Goal: Task Accomplishment & Management: Use online tool/utility

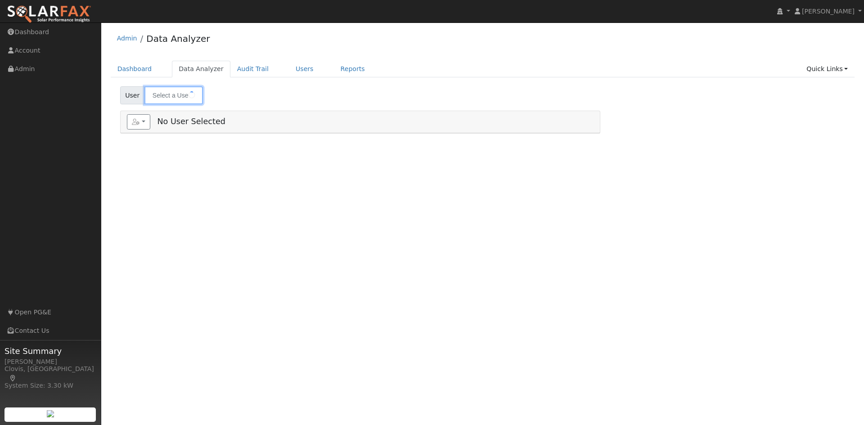
type input "[PERSON_NAME]"
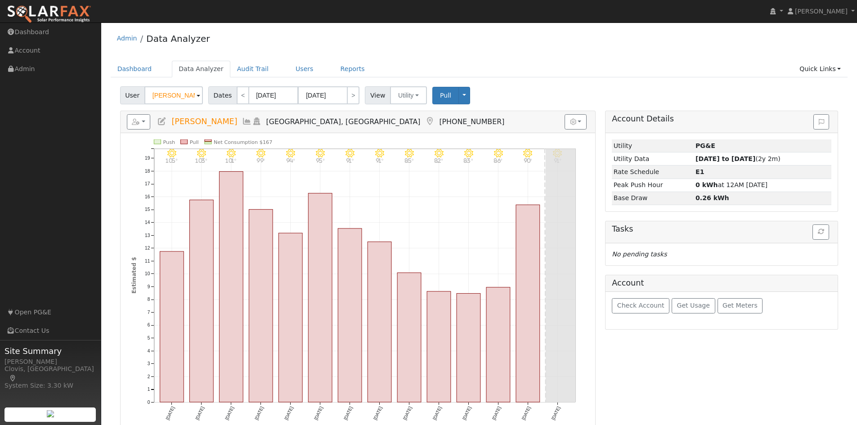
click at [280, 80] on div "Dashboard Data Analyzer Audit Trail Users Reports Quick Links Quick Add Quick C…" at bounding box center [480, 74] width 738 height 26
click at [289, 75] on link "Users" at bounding box center [304, 69] width 31 height 17
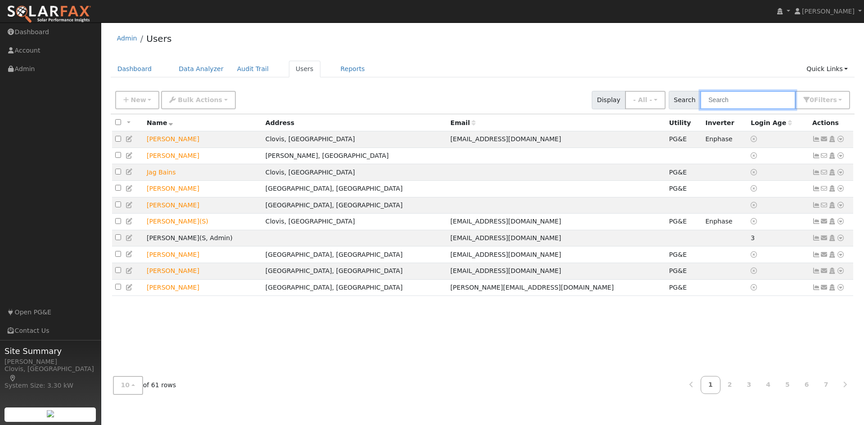
click at [733, 99] on input "text" at bounding box center [747, 100] width 95 height 18
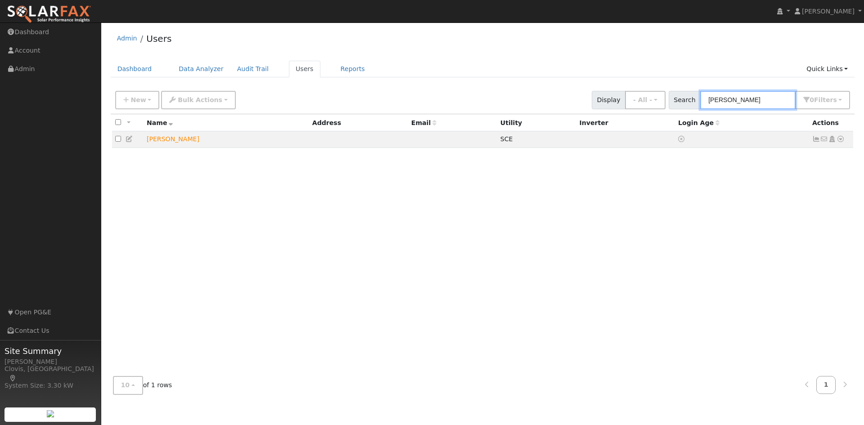
type input "perry"
click at [405, 163] on div "All None All on page None on page Name Address Email Utility Inverter Login Age…" at bounding box center [483, 241] width 744 height 255
click at [843, 142] on icon at bounding box center [841, 139] width 8 height 6
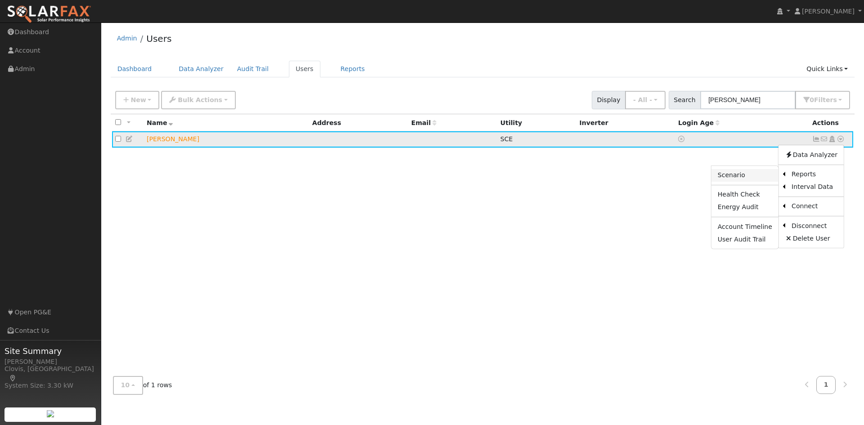
click at [729, 175] on link "Scenario" at bounding box center [744, 175] width 67 height 13
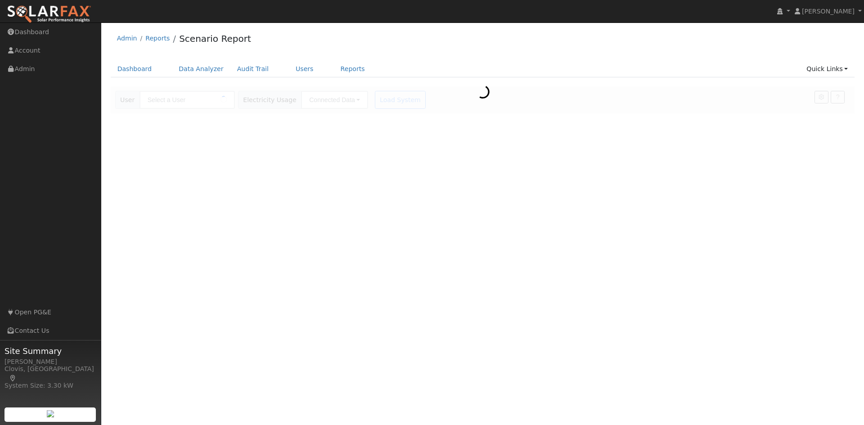
type input "[PERSON_NAME]"
type input "Southern [US_STATE] Edison"
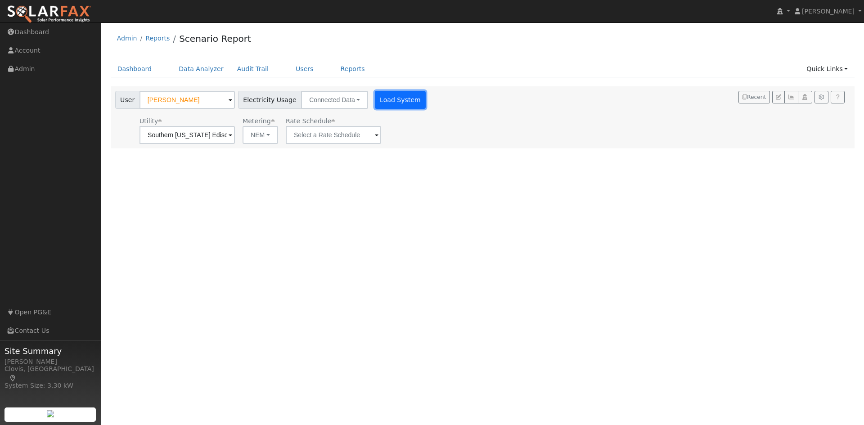
click at [380, 101] on button "Load System" at bounding box center [400, 100] width 51 height 18
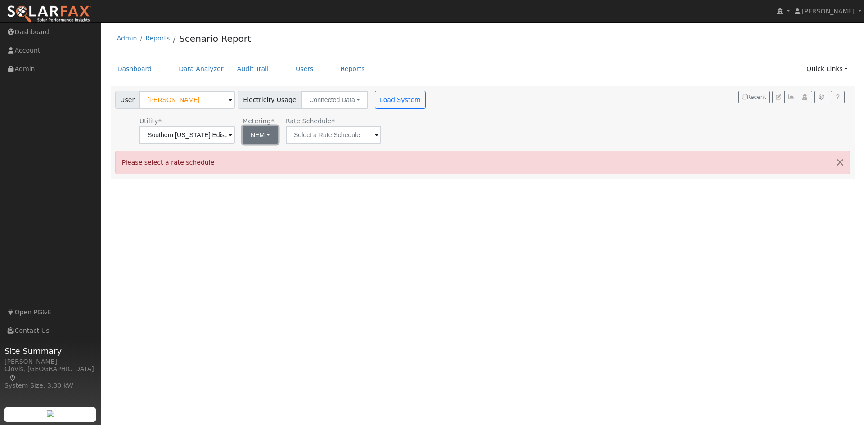
click at [256, 134] on button "NEM" at bounding box center [261, 135] width 36 height 18
click at [349, 171] on div "Please select a rate schedule" at bounding box center [482, 162] width 735 height 23
click at [341, 139] on input "text" at bounding box center [333, 135] width 95 height 18
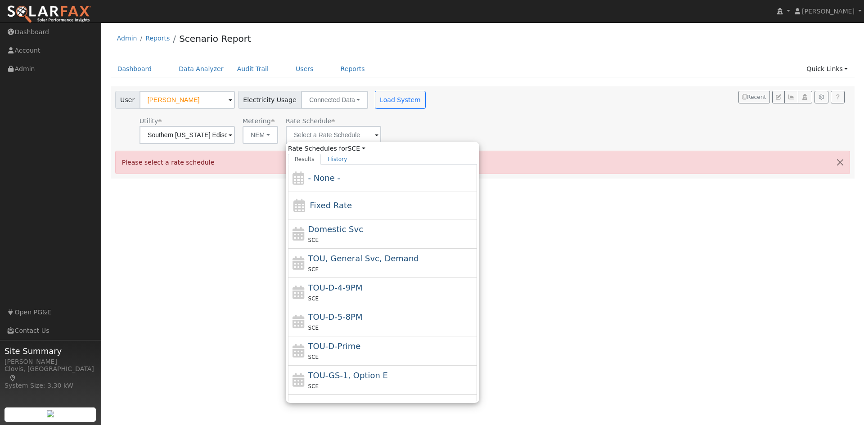
click at [222, 233] on div "User Profile First name Last name Email Email Notifications No Emails No Emails…" at bounding box center [482, 223] width 763 height 403
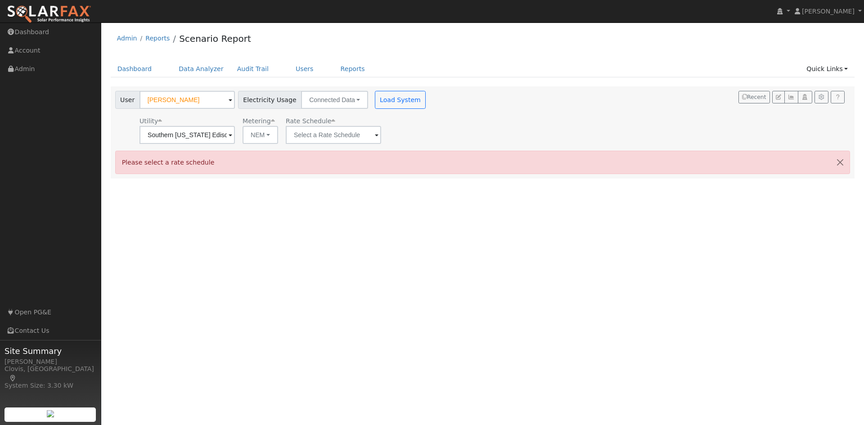
click at [303, 124] on span "Rate Schedule" at bounding box center [310, 120] width 49 height 7
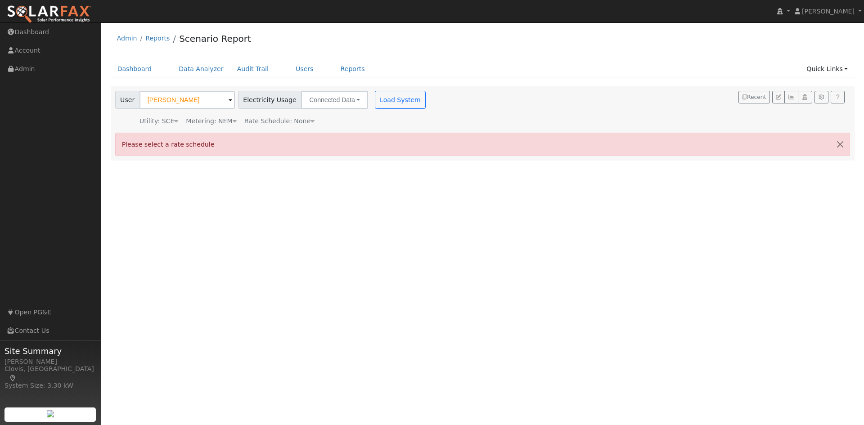
click at [298, 117] on div "Rate Schedule: None" at bounding box center [279, 121] width 70 height 9
click at [310, 123] on icon at bounding box center [312, 121] width 4 height 6
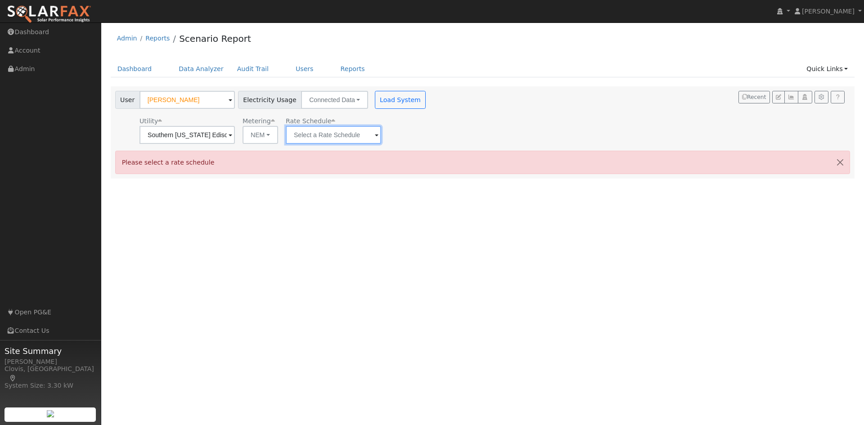
click at [312, 133] on input "text" at bounding box center [333, 135] width 95 height 18
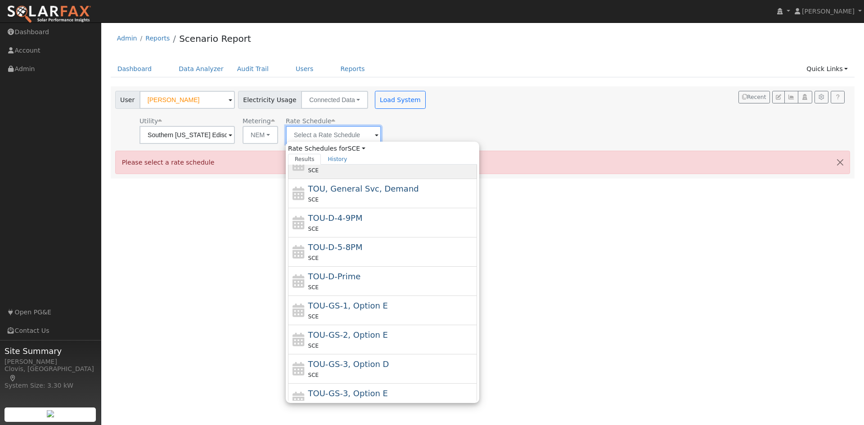
scroll to position [90, 0]
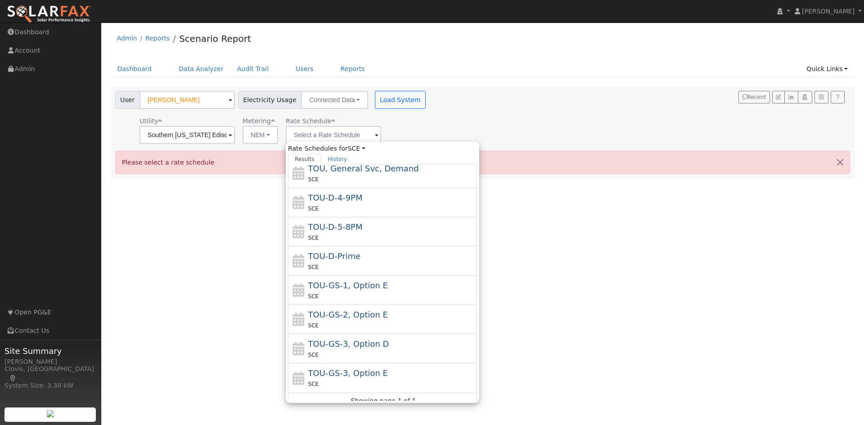
click at [220, 216] on div "User Profile First name Last name Email Email Notifications No Emails No Emails…" at bounding box center [482, 223] width 763 height 403
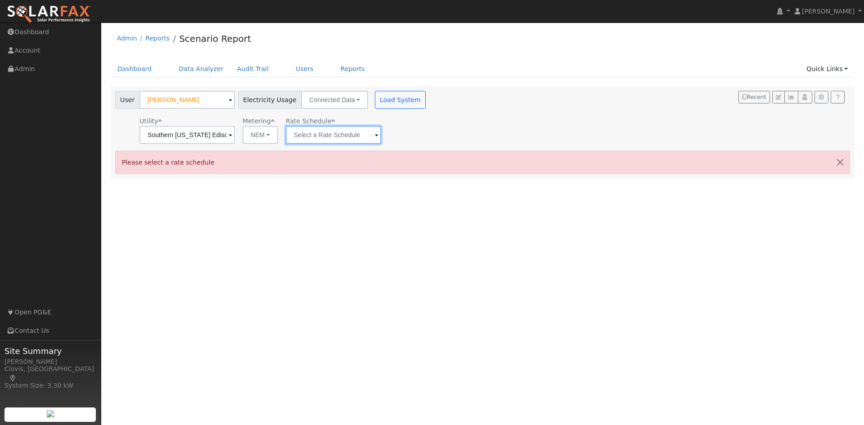
click at [306, 142] on input "text" at bounding box center [333, 135] width 95 height 18
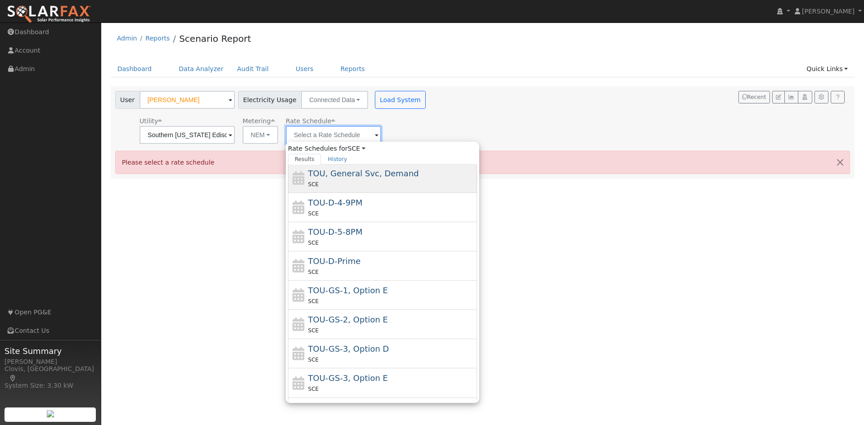
scroll to position [99, 0]
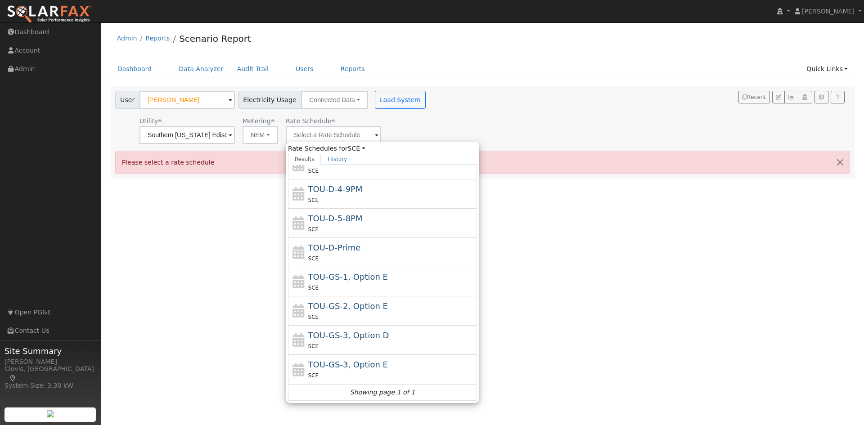
click at [228, 260] on div "User Profile First name Last name Email Email Notifications No Emails No Emails…" at bounding box center [482, 223] width 763 height 403
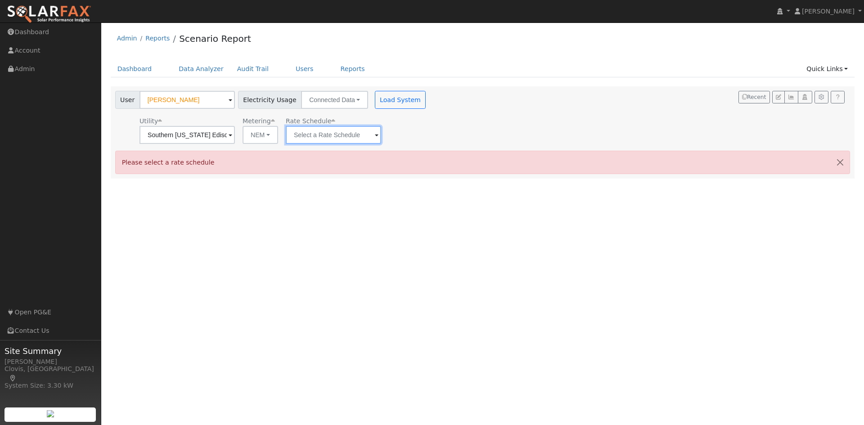
click at [297, 134] on input "text" at bounding box center [333, 135] width 95 height 18
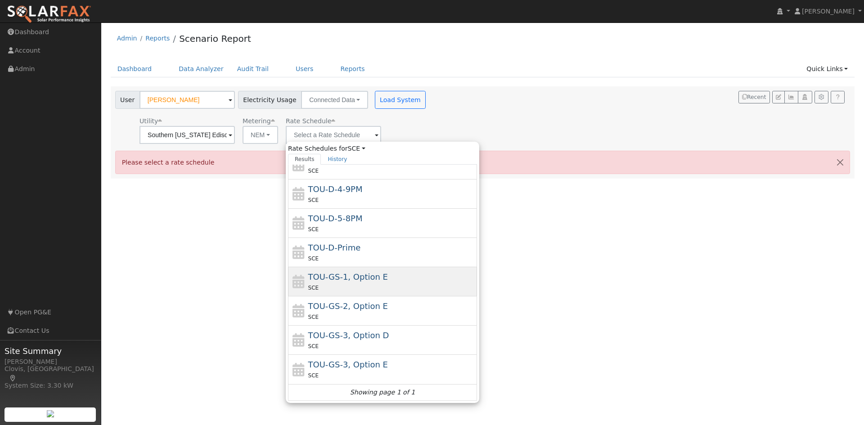
click at [342, 288] on div "SCE" at bounding box center [391, 287] width 167 height 9
type input "TOU-GS-1, Option E"
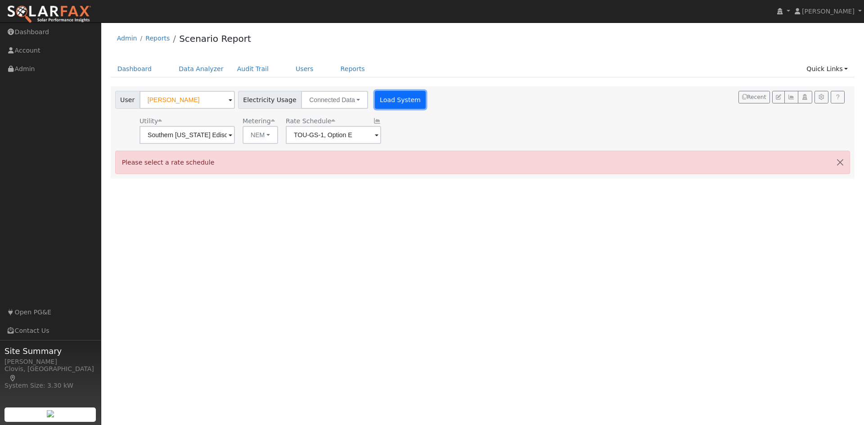
click at [393, 105] on button "Load System" at bounding box center [400, 100] width 51 height 18
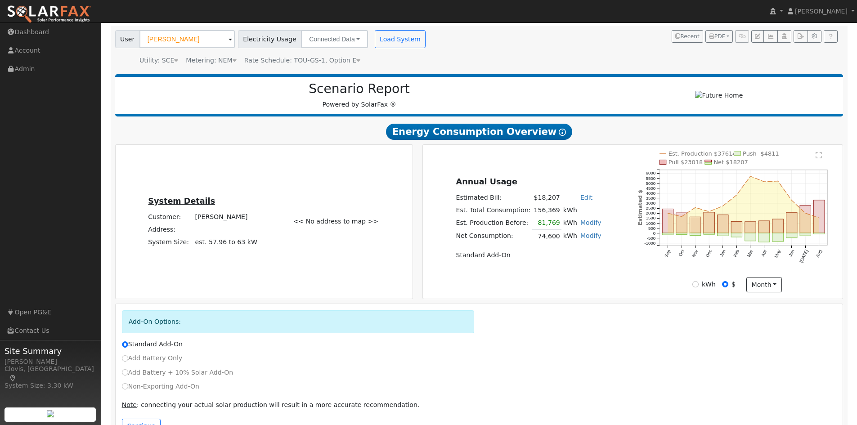
scroll to position [45, 0]
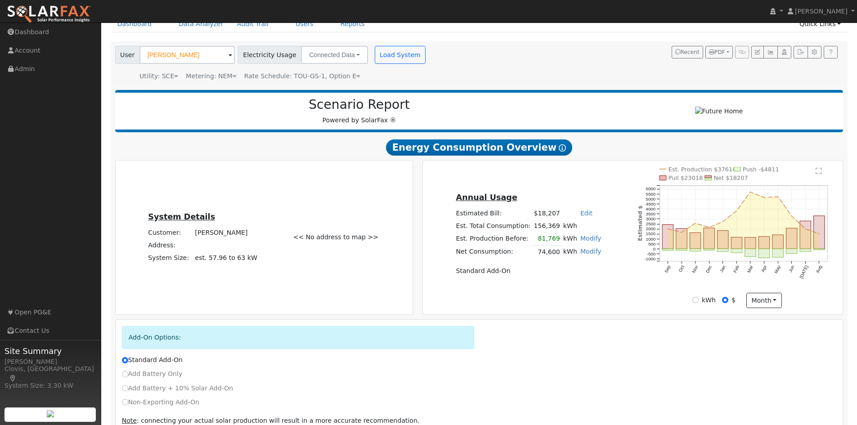
click at [589, 277] on td "Standard Add-On" at bounding box center [528, 271] width 148 height 13
click at [585, 255] on link "Modify" at bounding box center [590, 251] width 21 height 7
click at [624, 283] on div "Annual Usage Estimated Bill: $18,207 Edit Estimated Bill $ Annual Est. Total Co…" at bounding box center [528, 237] width 208 height 92
click at [541, 245] on td "81,769" at bounding box center [546, 239] width 29 height 13
click at [542, 256] on td "74,600" at bounding box center [546, 252] width 29 height 13
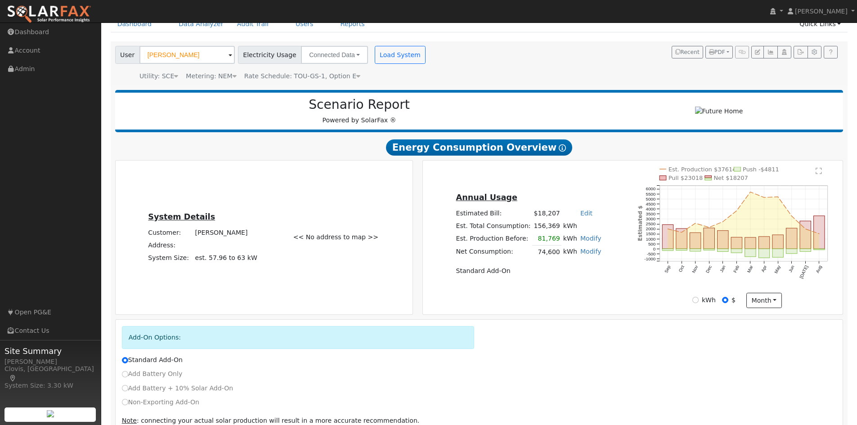
click at [585, 242] on link "Modify" at bounding box center [590, 238] width 21 height 7
click at [546, 264] on input "81769" at bounding box center [560, 258] width 82 height 11
type input "99080"
click at [584, 279] on button "Save" at bounding box center [597, 277] width 26 height 15
click at [625, 275] on div "Annual Usage Estimated Bill: $18,207 Edit Estimated Bill $ Annual Est. Total Co…" at bounding box center [528, 237] width 208 height 92
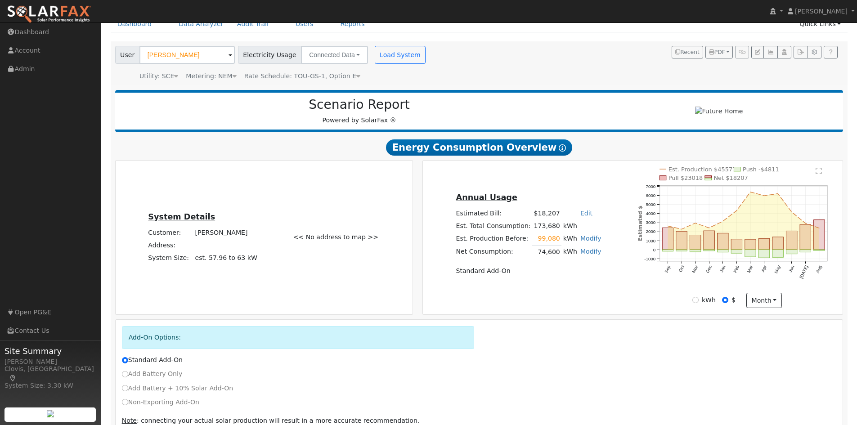
drag, startPoint x: 532, startPoint y: 265, endPoint x: 545, endPoint y: 263, distance: 13.2
click at [532, 265] on table "Annual Usage Estimated Bill: $18,207 Edit Estimated Bill $ Annual Est. Total Co…" at bounding box center [528, 234] width 148 height 86
click at [581, 255] on link "Modify" at bounding box center [590, 251] width 21 height 7
click at [627, 265] on div "Annual Usage Estimated Bill: $18,207 Edit Estimated Bill $ Annual Est. Total Co…" at bounding box center [528, 237] width 208 height 92
click at [580, 239] on link "Modify" at bounding box center [590, 238] width 21 height 7
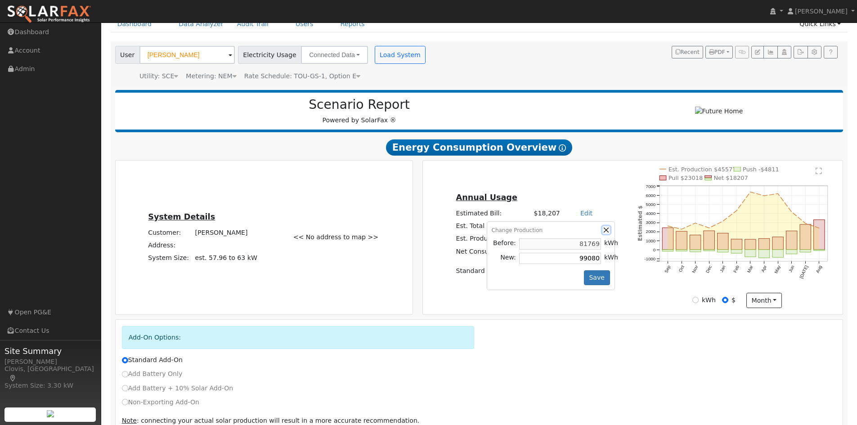
click at [603, 232] on button "button" at bounding box center [607, 230] width 8 height 8
click at [587, 241] on link "Modify" at bounding box center [590, 238] width 21 height 7
click at [603, 234] on button "button" at bounding box center [607, 230] width 8 height 8
click at [587, 242] on link "Modify" at bounding box center [590, 238] width 21 height 7
click at [585, 283] on button "Save" at bounding box center [597, 277] width 26 height 15
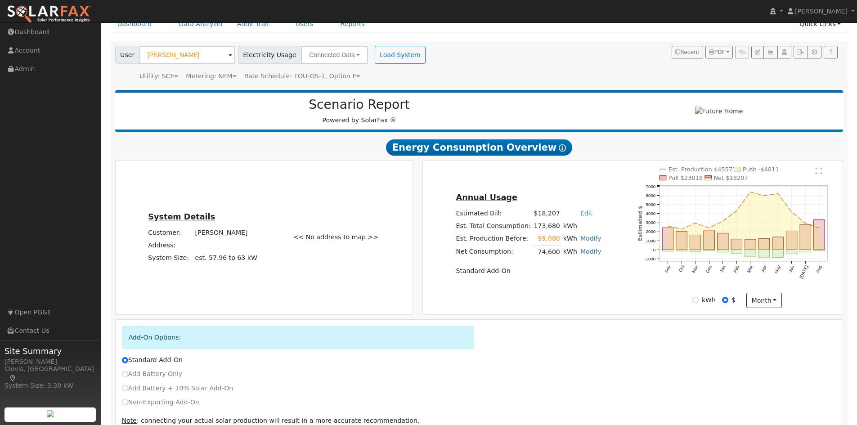
click at [582, 217] on link "Edit" at bounding box center [586, 213] width 12 height 7
click at [582, 196] on td "Annual Usage" at bounding box center [528, 199] width 148 height 16
click at [538, 227] on td "173,680" at bounding box center [546, 226] width 29 height 13
click at [512, 233] on td "Est. Total Consumption:" at bounding box center [493, 226] width 78 height 13
click at [582, 255] on link "Modify" at bounding box center [590, 251] width 21 height 7
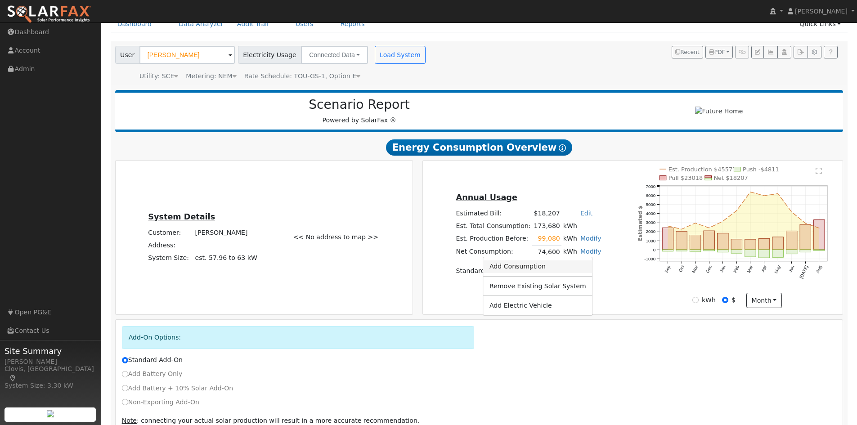
click at [552, 273] on link "Add Consumption" at bounding box center [537, 267] width 109 height 13
type input "74600"
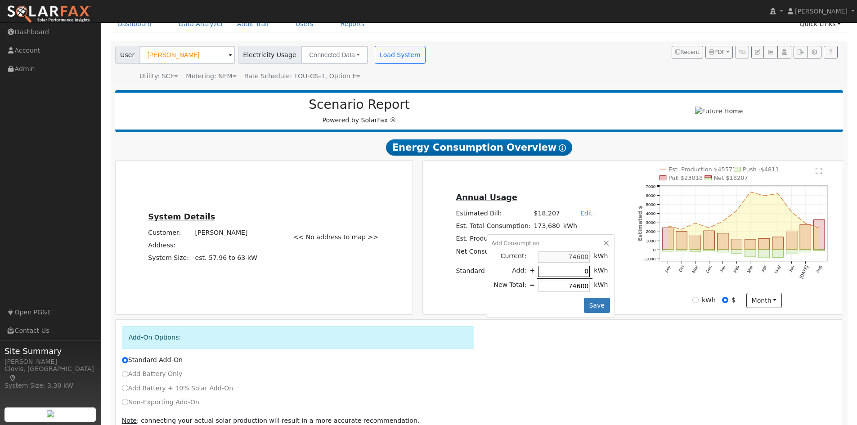
click at [553, 275] on input "0" at bounding box center [564, 271] width 52 height 11
click at [562, 275] on input "number" at bounding box center [564, 271] width 52 height 11
type input "6"
type input "74606"
type input "62"
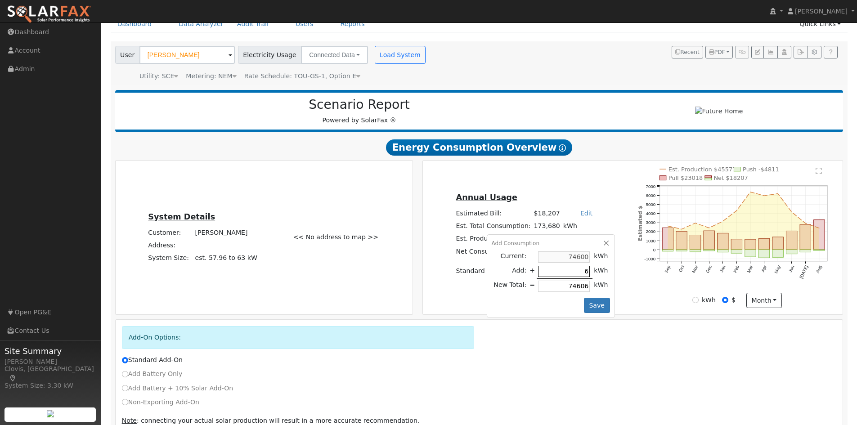
type input "74662"
type input "625"
type input "75225"
type input "6259"
type input "80859"
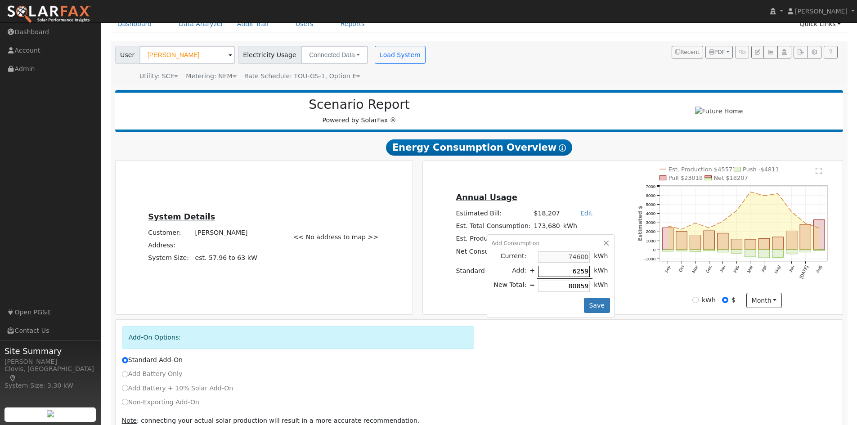
type input "625"
type input "75225"
type input "62"
type input "74662"
type input "629"
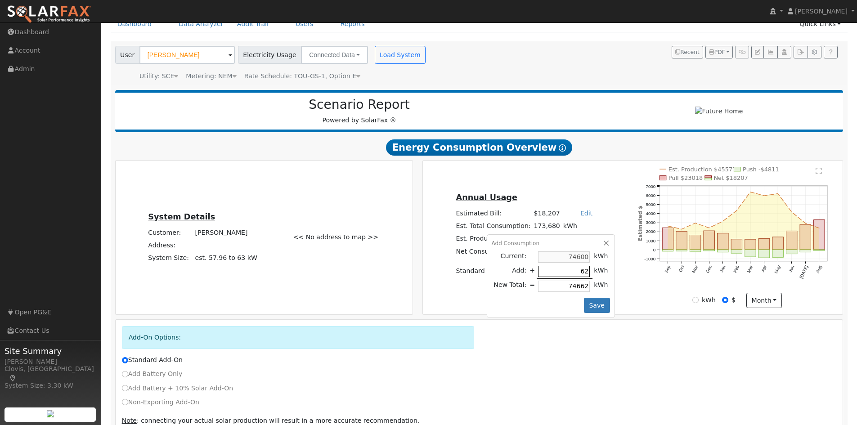
type input "75229"
type input "6296"
type input "80896"
type input "6296.4"
type input "80896.4"
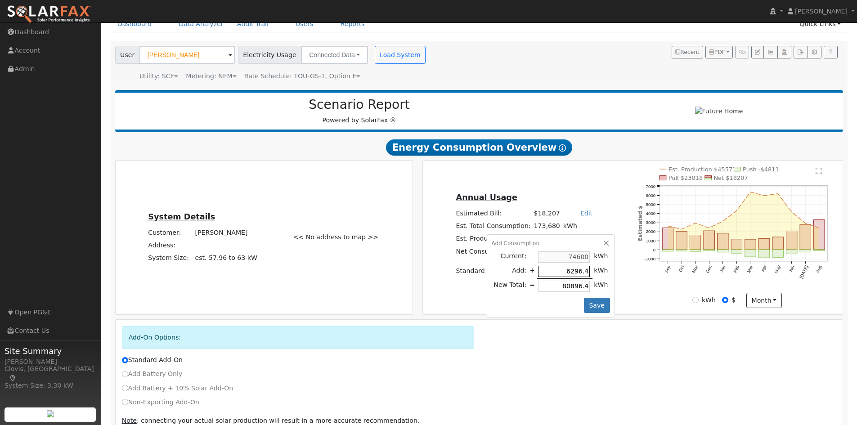
type input "6296.44"
type input "80896.44"
type input "6296.44"
click at [594, 313] on button "Save" at bounding box center [597, 305] width 26 height 15
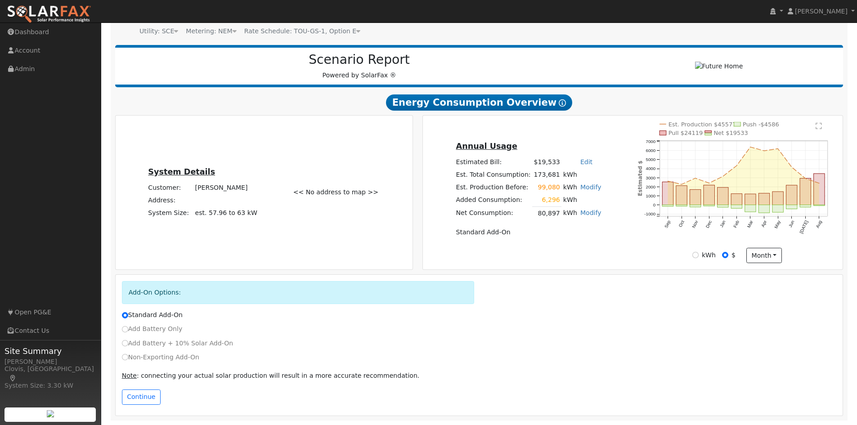
scroll to position [94, 0]
click at [148, 360] on label "Non-Exporting Add-On" at bounding box center [160, 357] width 77 height 9
click at [128, 360] on input "Non-Exporting Add-On" at bounding box center [125, 357] width 6 height 6
radio input "true"
radio input "false"
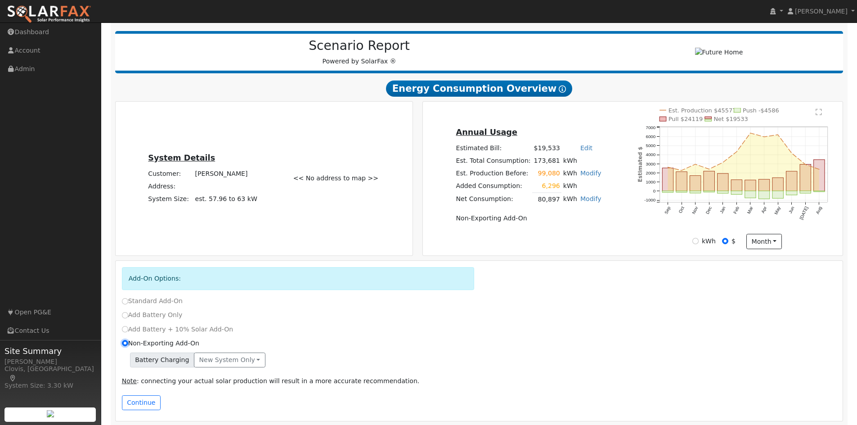
scroll to position [113, 0]
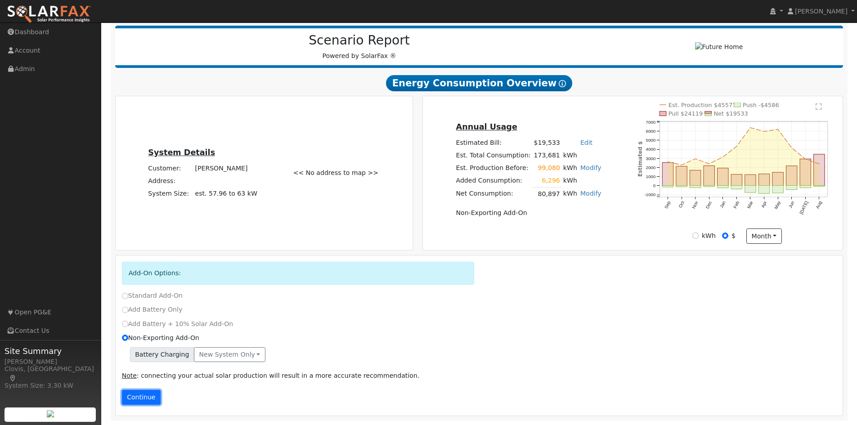
click at [141, 399] on button "Continue" at bounding box center [141, 397] width 39 height 15
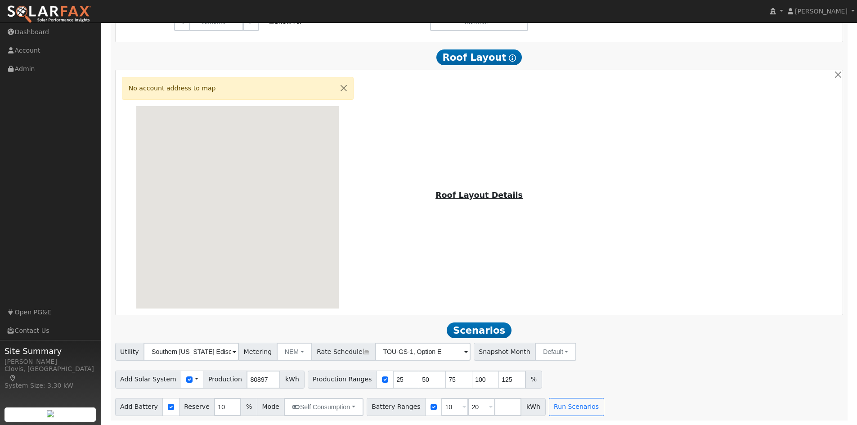
scroll to position [656, 0]
click at [635, 359] on div "Utility Southern California Edison Metering NEM NEM NBT Rate Schedule TOU-GS-1,…" at bounding box center [479, 350] width 732 height 21
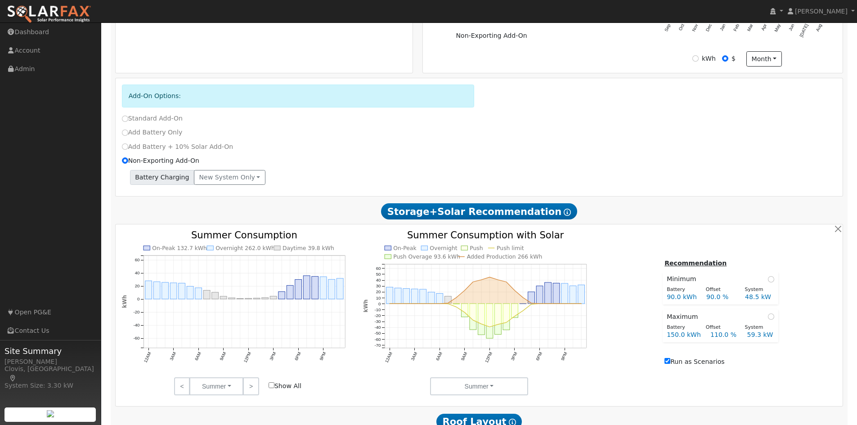
scroll to position [116, 0]
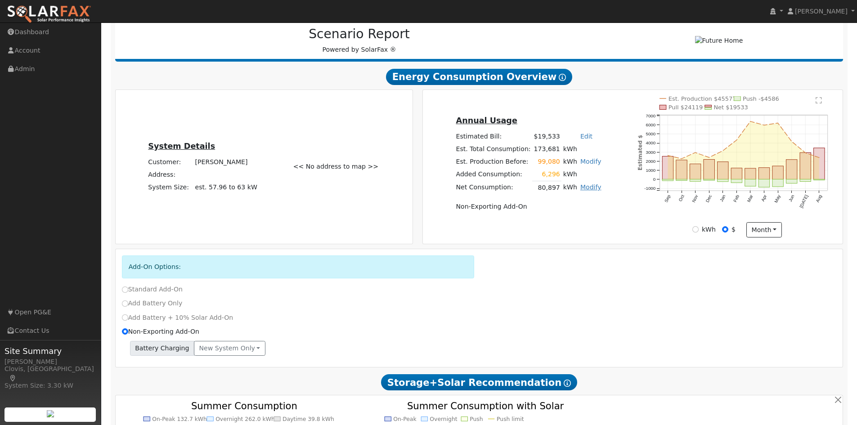
click at [580, 191] on link "Modify" at bounding box center [590, 187] width 21 height 7
click at [562, 207] on link "Edit Consumption" at bounding box center [537, 202] width 109 height 13
type input "80897"
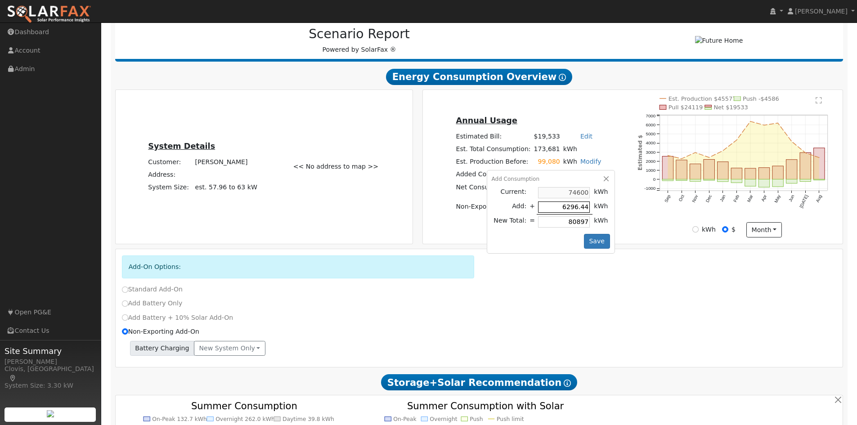
click at [539, 213] on input "6296.44" at bounding box center [564, 207] width 52 height 11
click at [549, 226] on input "80897" at bounding box center [564, 221] width 52 height 11
click at [552, 211] on input "6296.44" at bounding box center [564, 207] width 52 height 11
click at [545, 210] on input "6296.44" at bounding box center [564, 207] width 52 height 11
type input "296.44"
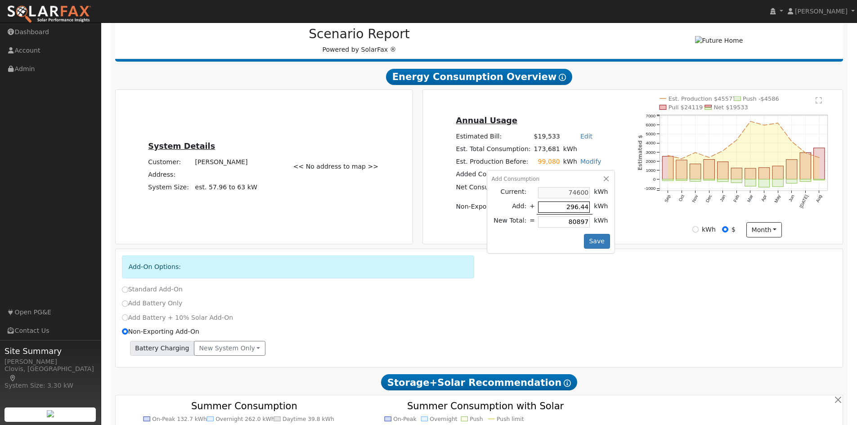
type input "74896.44"
type input "2296.44"
type input "76896.44"
type input "21296.44"
type input "95896.44"
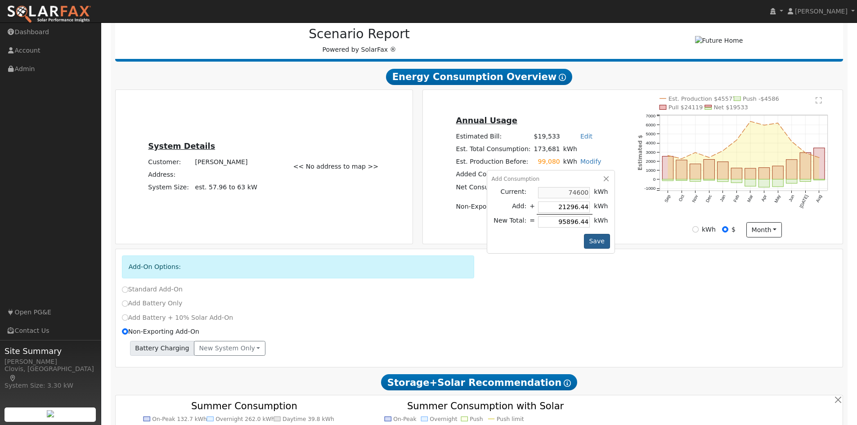
type input "21296.44"
click at [590, 242] on button "Save" at bounding box center [597, 241] width 26 height 15
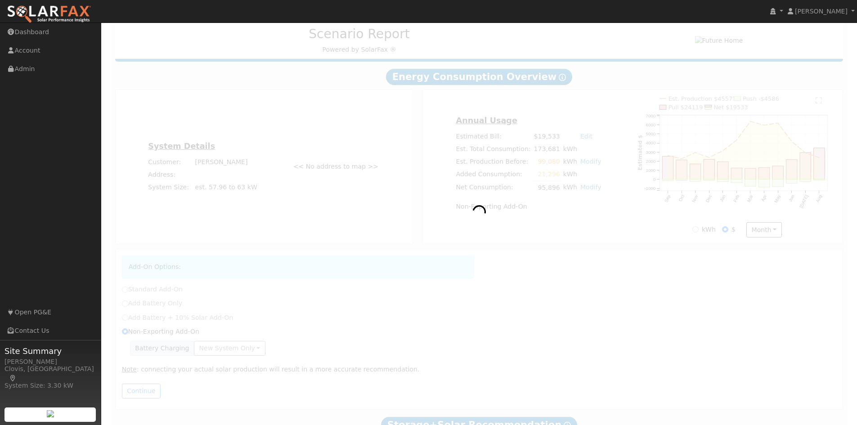
radio input "true"
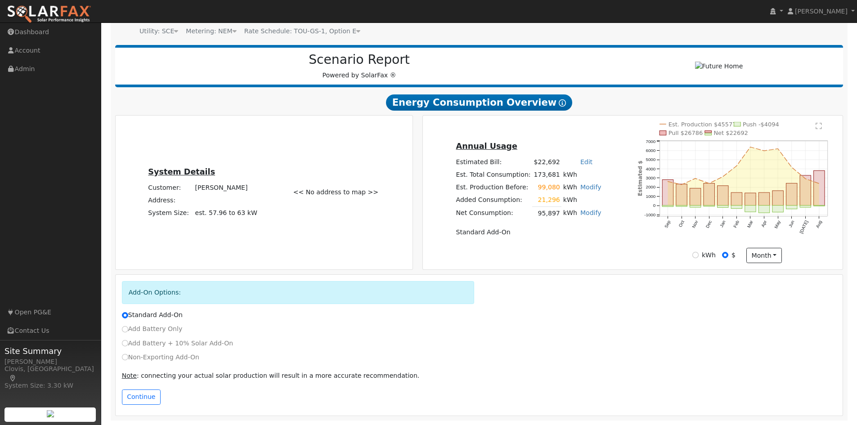
scroll to position [94, 0]
click at [131, 354] on label "Non-Exporting Add-On" at bounding box center [160, 357] width 77 height 9
click at [128, 354] on input "Non-Exporting Add-On" at bounding box center [125, 357] width 6 height 6
radio input "true"
radio input "false"
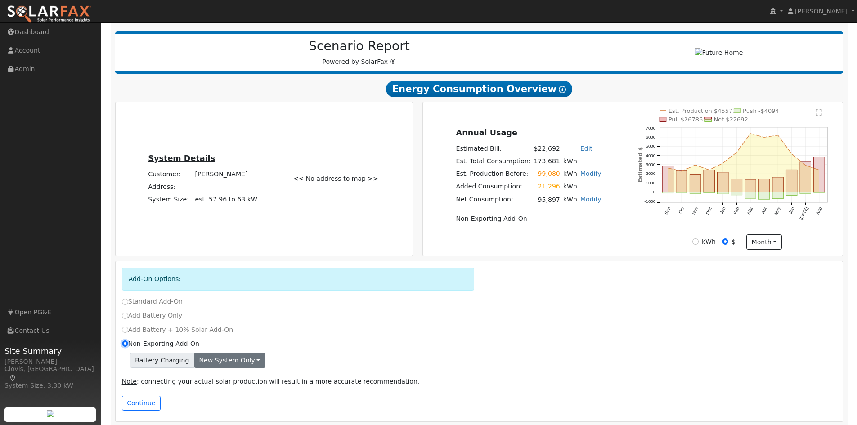
scroll to position [113, 0]
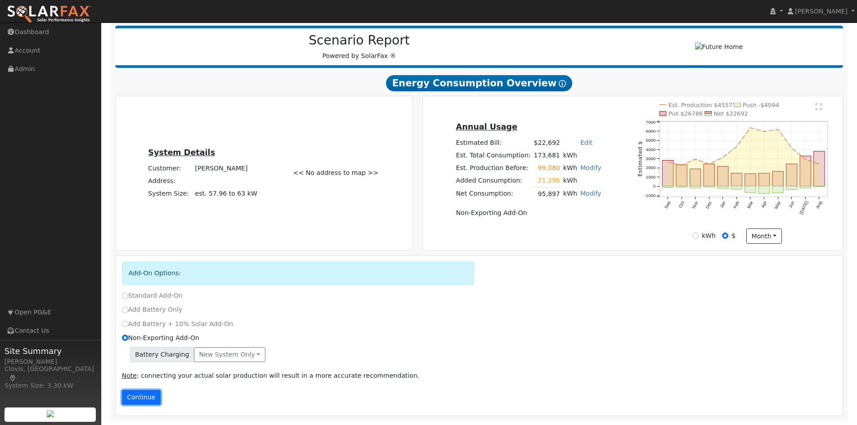
click at [132, 400] on button "Continue" at bounding box center [141, 397] width 39 height 15
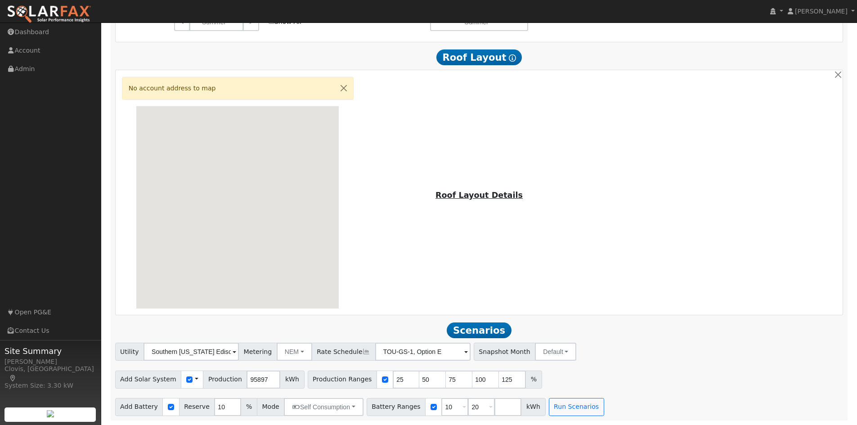
scroll to position [656, 0]
drag, startPoint x: 258, startPoint y: 382, endPoint x: 239, endPoint y: 382, distance: 18.9
click at [247, 382] on input "95897" at bounding box center [264, 380] width 34 height 18
type input "95766"
click at [421, 277] on div "No account address to map Roof Layout Details" at bounding box center [479, 193] width 724 height 232
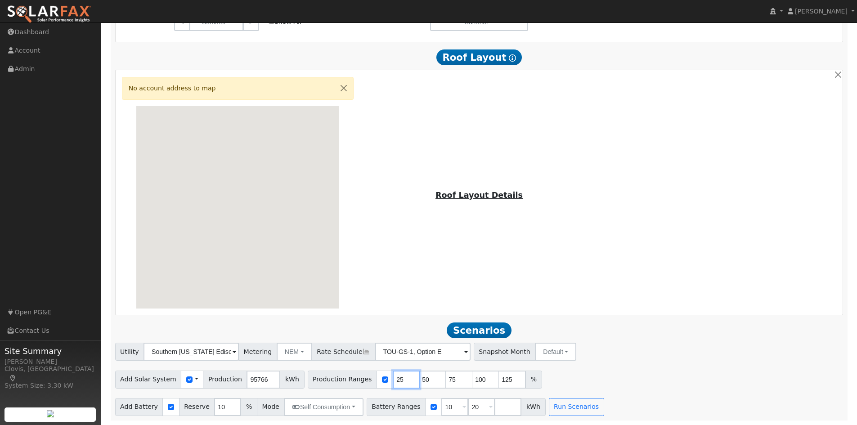
click at [393, 378] on input "25" at bounding box center [406, 380] width 27 height 18
type input "50"
type input "75"
type input "100"
type input "125"
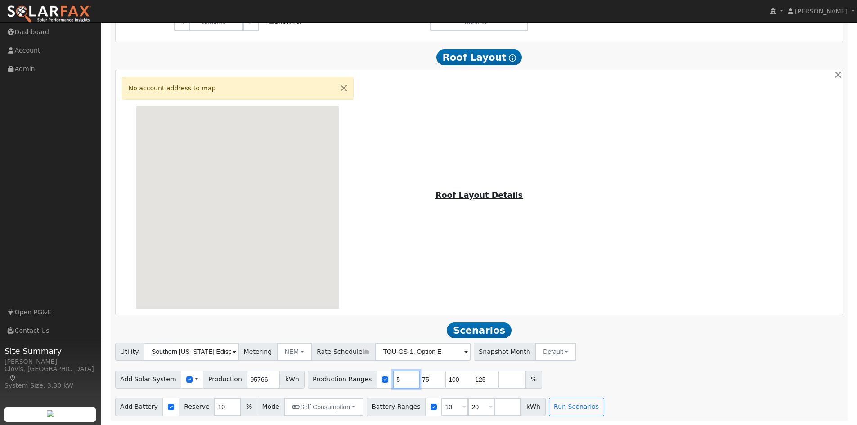
type input "75"
type input "100"
type input "125"
type input "100"
type input "125"
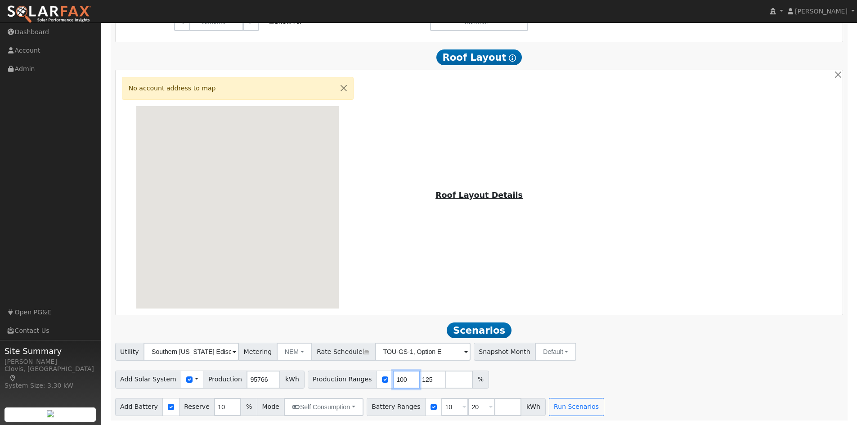
type input "100"
click at [419, 382] on input "124" at bounding box center [432, 380] width 27 height 18
type input "1"
click at [503, 379] on div "Add Solar System Use CSV Data Production 95766 kWh Production Ranges 100 %" at bounding box center [479, 378] width 732 height 21
click at [495, 406] on input "number" at bounding box center [508, 407] width 27 height 18
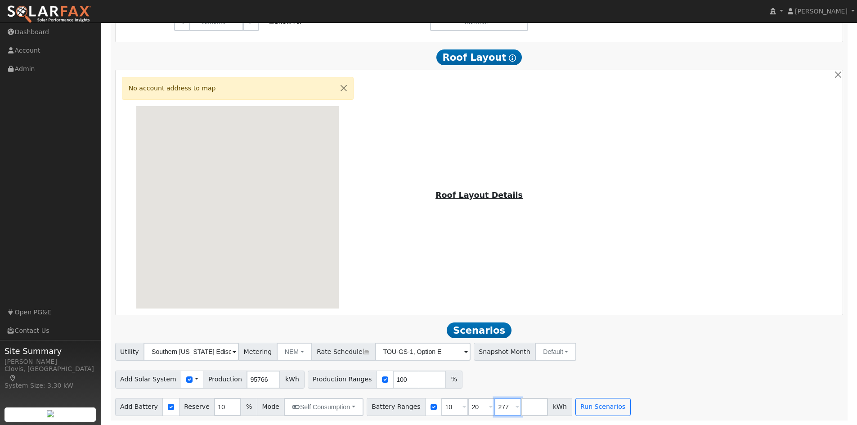
type input "277"
drag, startPoint x: 464, startPoint y: 409, endPoint x: 448, endPoint y: 409, distance: 16.2
click at [448, 409] on div "Battery Ranges 10 Overrides Reserve % Mode None None Self Consumption Peak Savi…" at bounding box center [470, 407] width 206 height 18
type input "277"
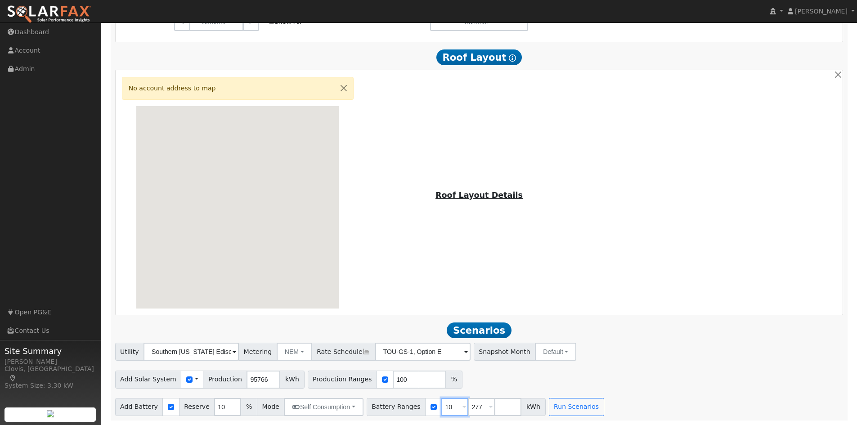
drag, startPoint x: 438, startPoint y: 407, endPoint x: 422, endPoint y: 408, distance: 15.8
click at [422, 408] on div "Battery Ranges 10 Overrides Reserve % Mode None None Self Consumption Peak Savi…" at bounding box center [456, 407] width 179 height 18
type input "277"
click at [488, 385] on div "Add Solar System Use CSV Data Production 95766 kWh Production Ranges 100 %" at bounding box center [479, 378] width 732 height 21
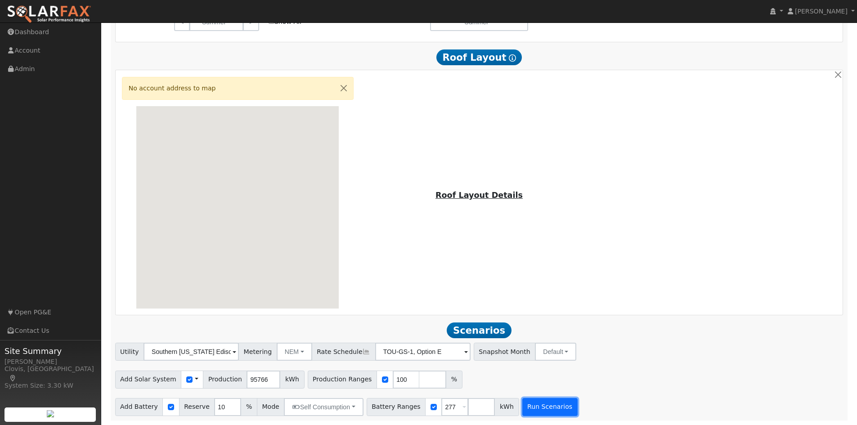
click at [545, 410] on button "Run Scenarios" at bounding box center [549, 407] width 55 height 18
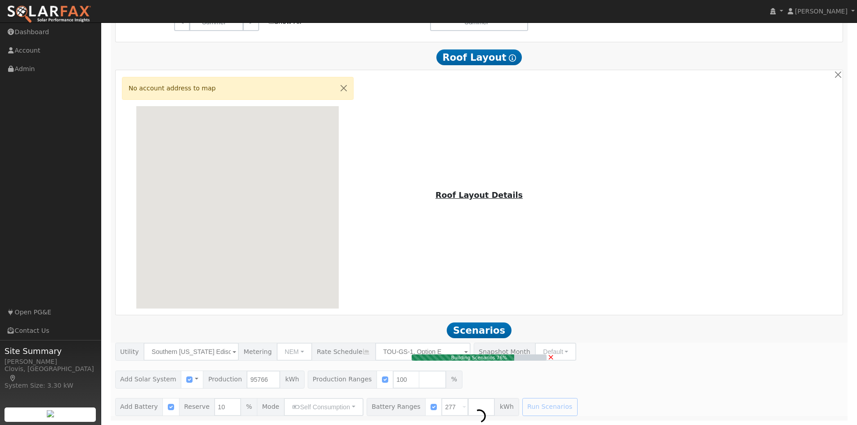
type input "57.5"
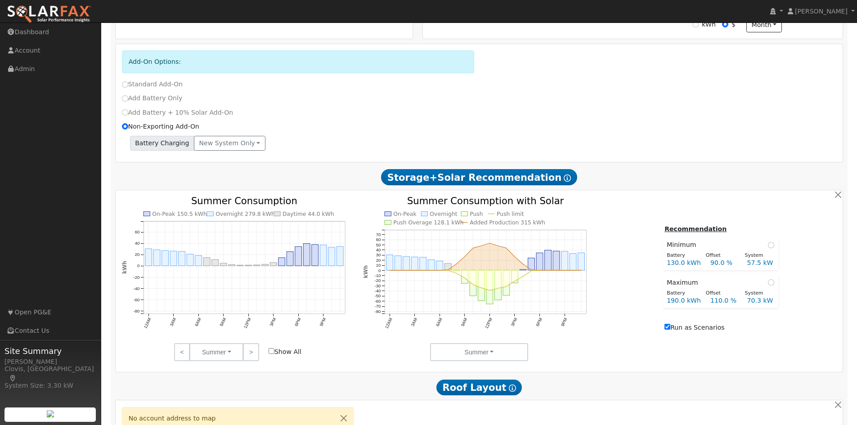
scroll to position [320, 0]
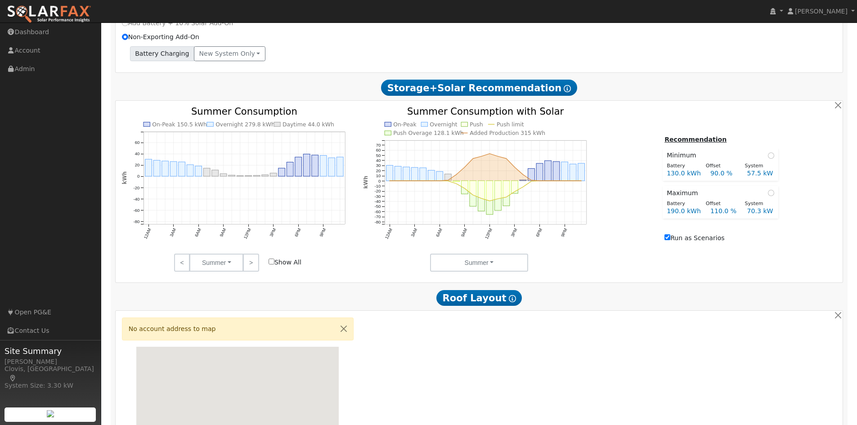
click at [670, 240] on label "Run as Scenarios" at bounding box center [695, 238] width 60 height 9
click at [670, 240] on input "Run as Scenarios" at bounding box center [668, 237] width 6 height 6
checkbox input "false"
type input "63.8"
type input "$191,532"
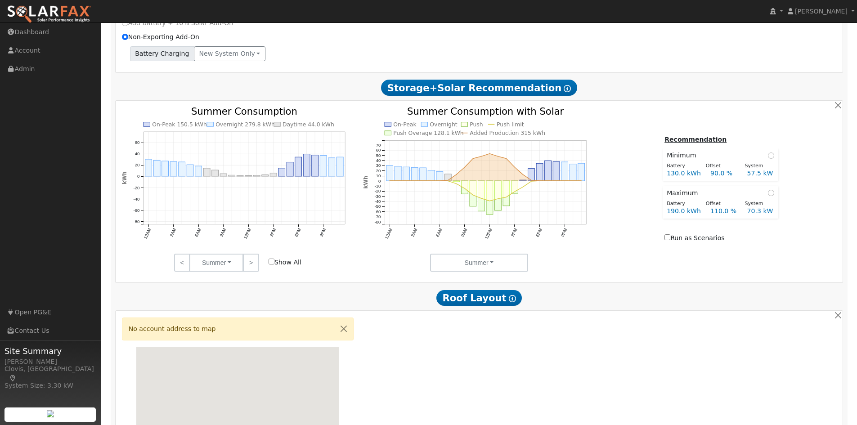
type input "$387,800"
type input "$173,800"
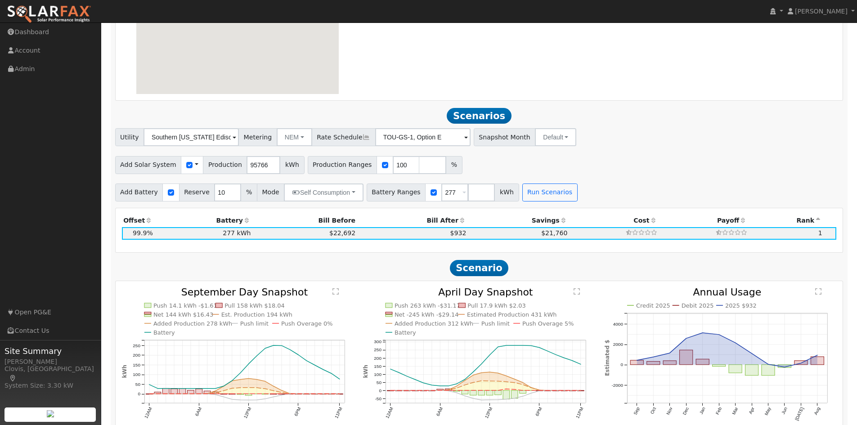
scroll to position [860, 0]
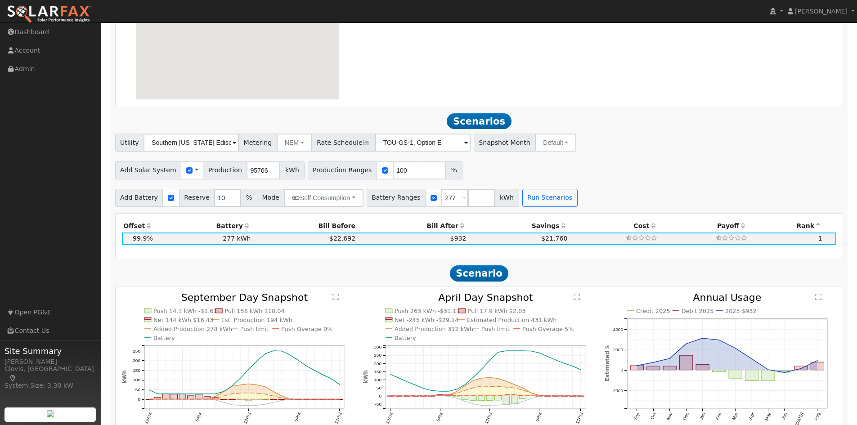
click at [659, 168] on div "Add Solar System Use CSV Data Production 95766 kWh Production Ranges 100 %" at bounding box center [479, 168] width 732 height 21
click at [643, 173] on div "Add Solar System Use CSV Data Production 95766 kWh Production Ranges 100 %" at bounding box center [479, 168] width 732 height 21
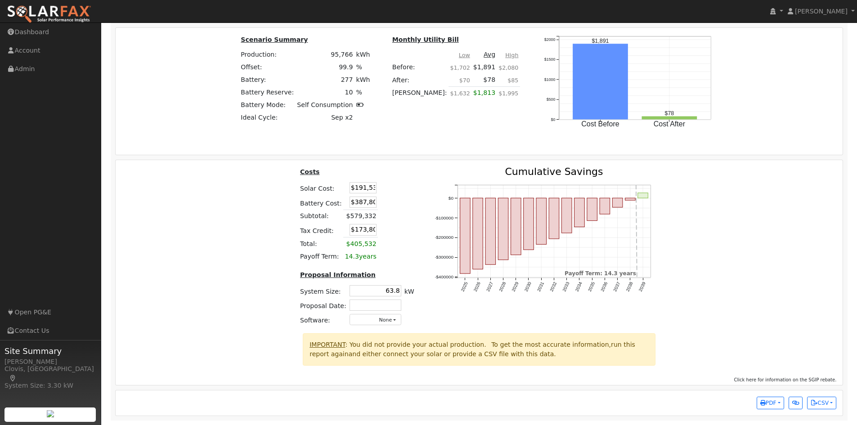
scroll to position [0, 1]
drag, startPoint x: 352, startPoint y: 204, endPoint x: 411, endPoint y: 196, distance: 59.9
click at [411, 196] on table "Costs Solar Cost: $191,532 Battery Cost: $387,800 Subtotal: $579,332 Tax Credit…" at bounding box center [356, 215] width 117 height 96
type input "$356,000"
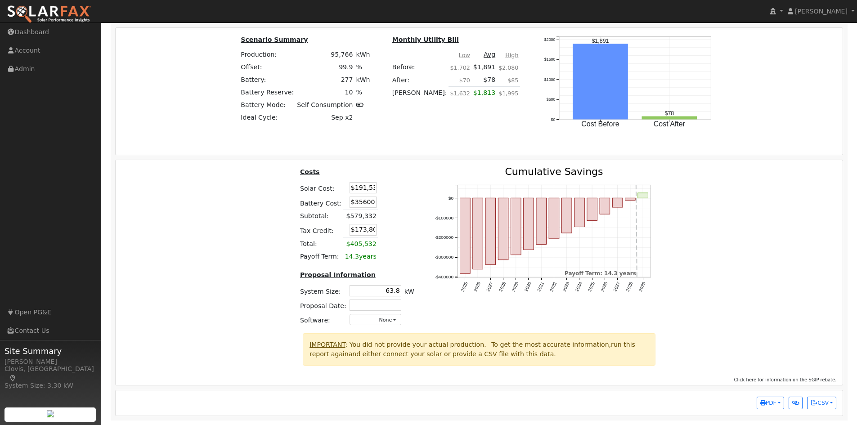
type input "$164,260"
drag, startPoint x: 348, startPoint y: 187, endPoint x: 496, endPoint y: 187, distance: 147.6
click at [496, 187] on div "Costs Solar Cost: $191,532 Battery Cost: $356,000 Subtotal: $547,532 Tax Credit…" at bounding box center [479, 250] width 734 height 166
type input "$"
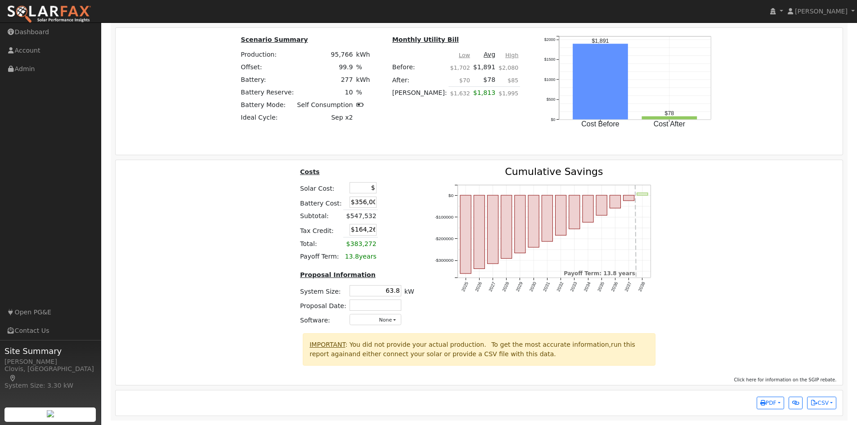
scroll to position [0, 0]
type input "$268,535"
type input "$187,361"
drag, startPoint x: 359, startPoint y: 288, endPoint x: 405, endPoint y: 293, distance: 46.7
click at [405, 293] on tr "System Size: 63.8 63.8 kW" at bounding box center [356, 290] width 117 height 14
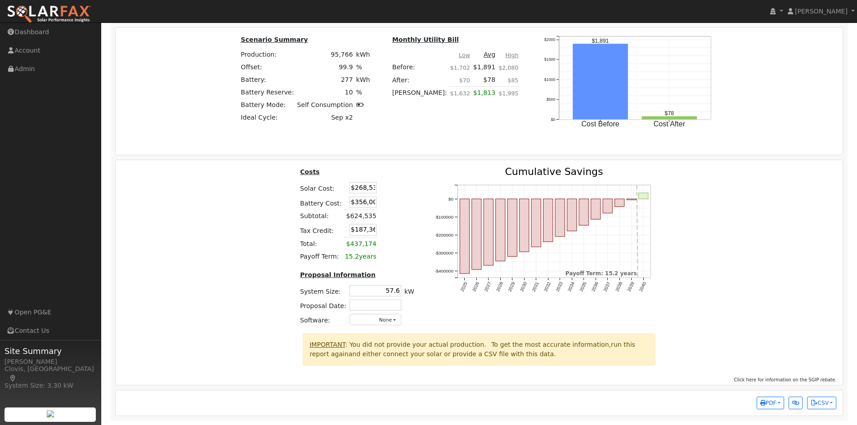
type input "57.6"
click at [234, 283] on div "Costs Solar Cost: $268,535 Battery Cost: $356,000 Subtotal: $624,535 Tax Credit…" at bounding box center [479, 250] width 734 height 166
click at [234, 282] on div "Costs Solar Cost: $268,535 Battery Cost: $356,000 Subtotal: $624,535 Tax Credit…" at bounding box center [479, 250] width 734 height 166
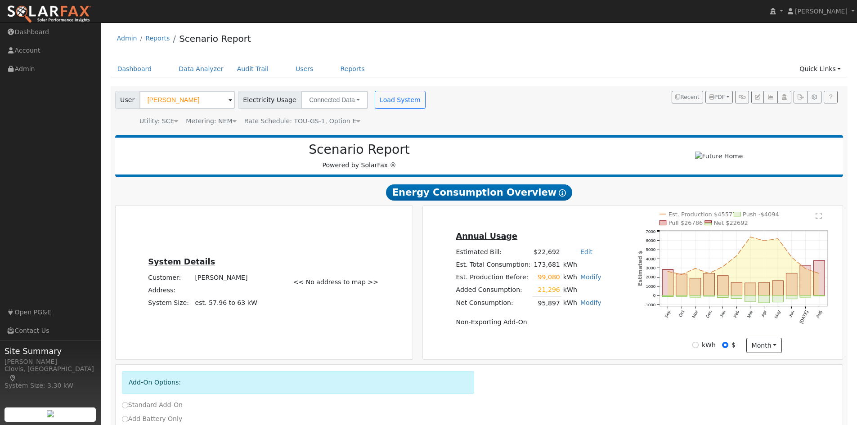
click at [589, 166] on div "Scenario Report Powered by SolarFax ®" at bounding box center [360, 156] width 480 height 28
click at [323, 121] on span "Rate Schedule: TOU-GS-1, Option E" at bounding box center [302, 120] width 116 height 7
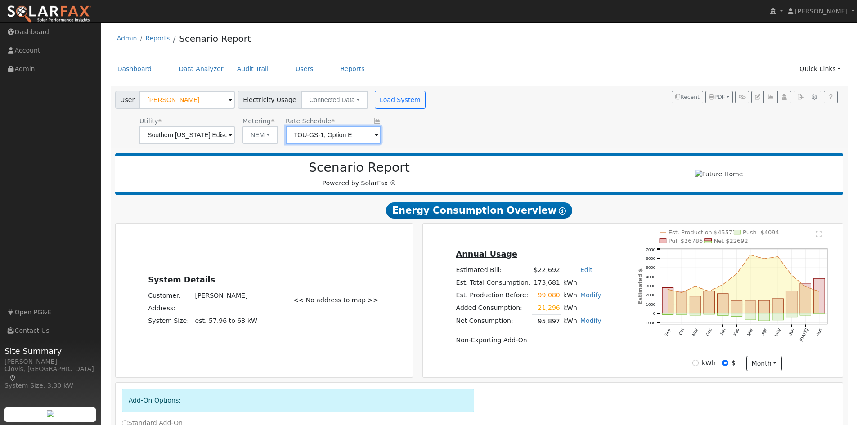
click at [322, 139] on input "TOU-GS-1, Option E" at bounding box center [333, 135] width 95 height 18
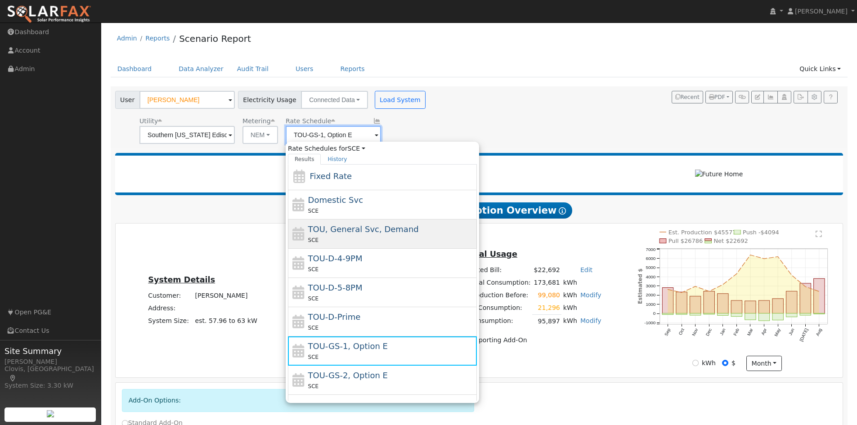
scroll to position [90, 0]
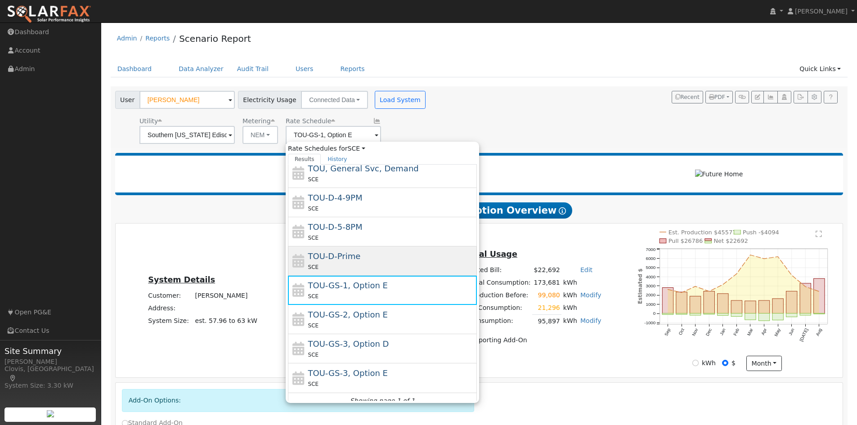
click at [371, 264] on div "SCE" at bounding box center [391, 266] width 167 height 9
type input "TOU-D-Prime"
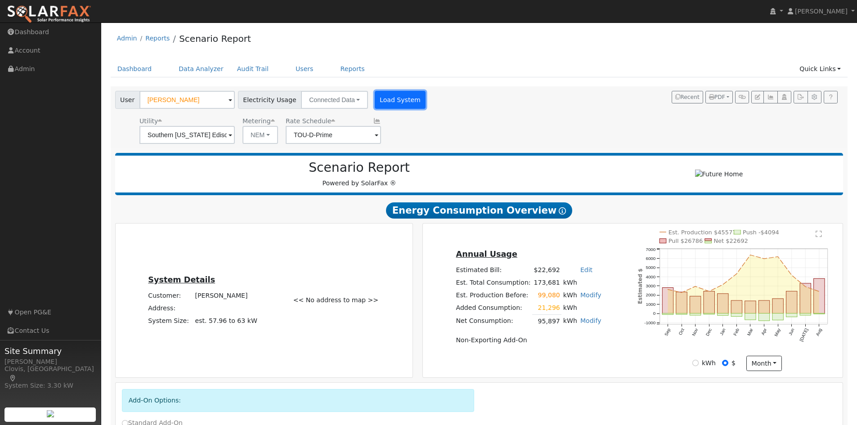
click at [399, 107] on button "Load System" at bounding box center [400, 100] width 51 height 18
radio input "false"
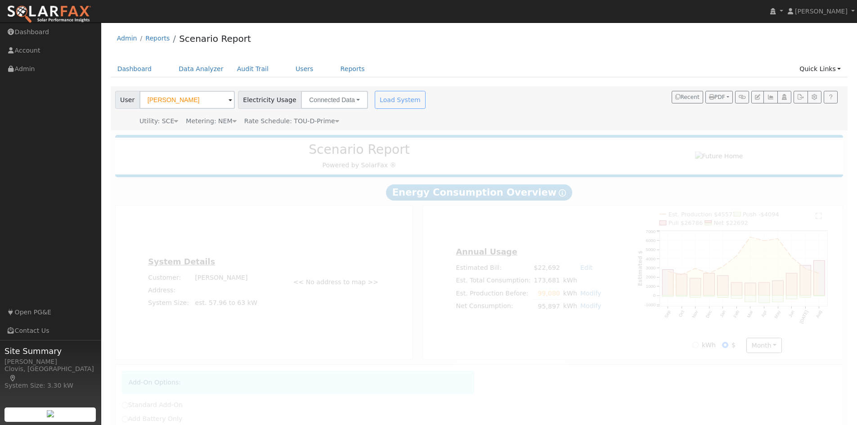
radio input "true"
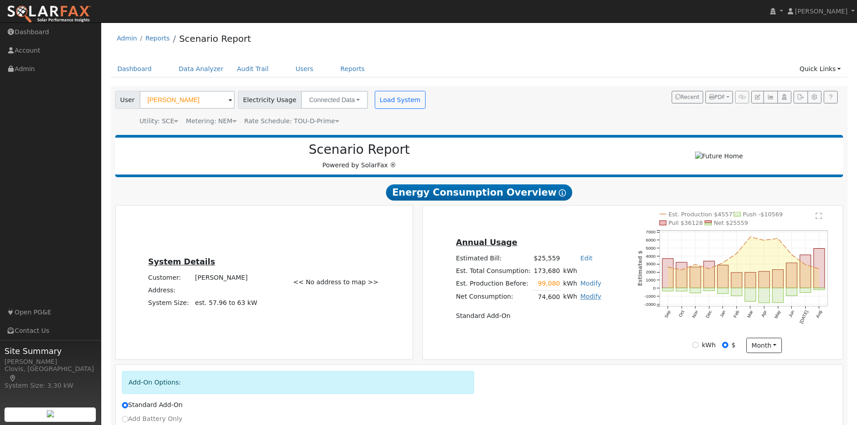
click at [580, 300] on link "Modify" at bounding box center [590, 296] width 21 height 7
click at [573, 318] on link "Add Consumption" at bounding box center [537, 312] width 109 height 13
type input "74600"
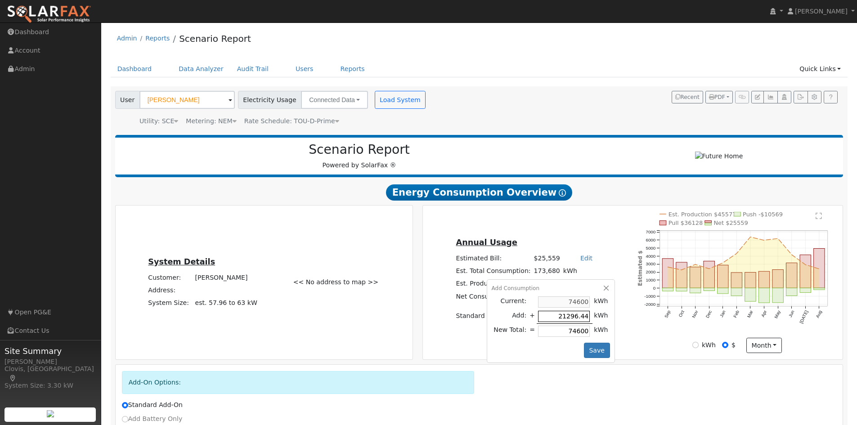
click at [541, 321] on input "21296.44" at bounding box center [564, 316] width 52 height 11
click at [538, 320] on input "21296.44" at bounding box center [564, 316] width 52 height 11
click at [599, 358] on button "Save" at bounding box center [597, 350] width 26 height 15
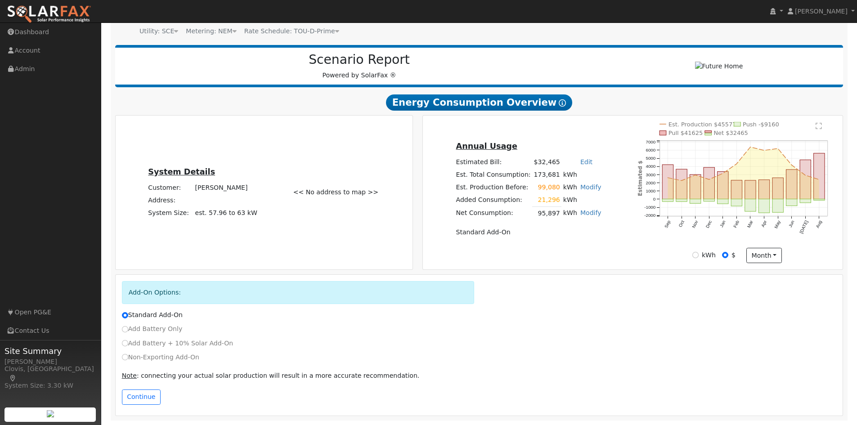
scroll to position [94, 0]
click at [175, 361] on label "Non-Exporting Add-On" at bounding box center [160, 357] width 77 height 9
click at [128, 360] on input "Non-Exporting Add-On" at bounding box center [125, 357] width 6 height 6
radio input "true"
radio input "false"
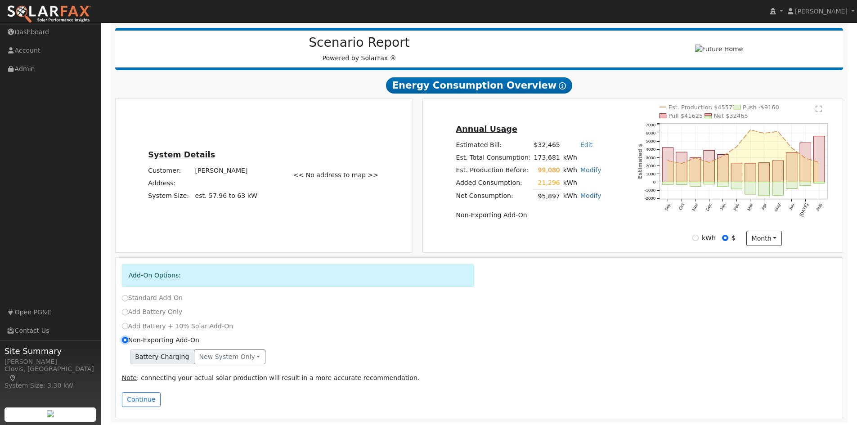
scroll to position [113, 0]
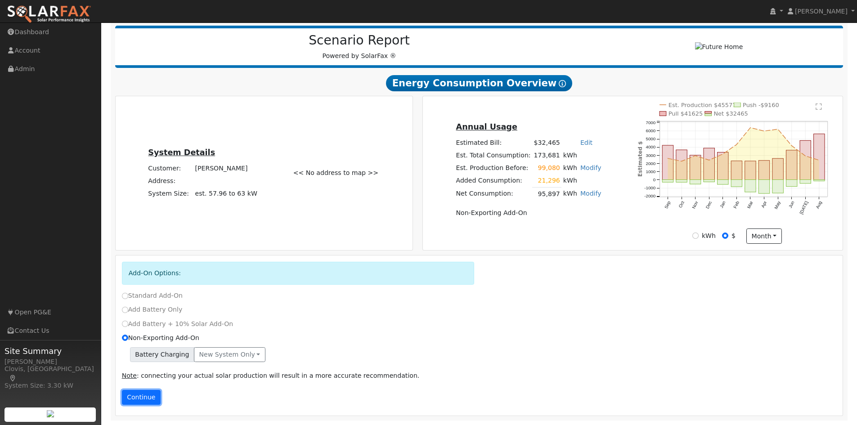
click at [143, 395] on button "Continue" at bounding box center [141, 397] width 39 height 15
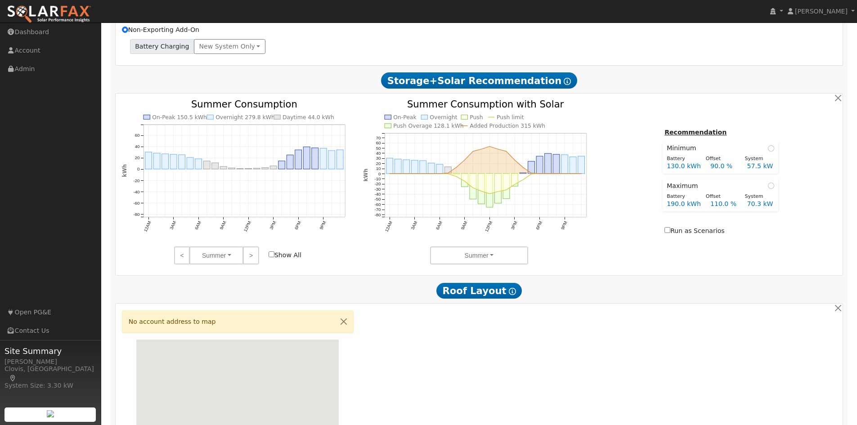
scroll to position [467, 0]
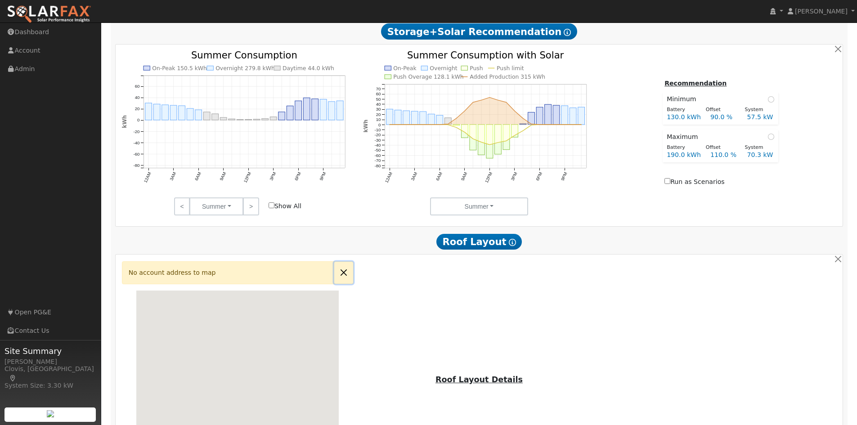
click at [346, 281] on button "Close" at bounding box center [343, 273] width 19 height 22
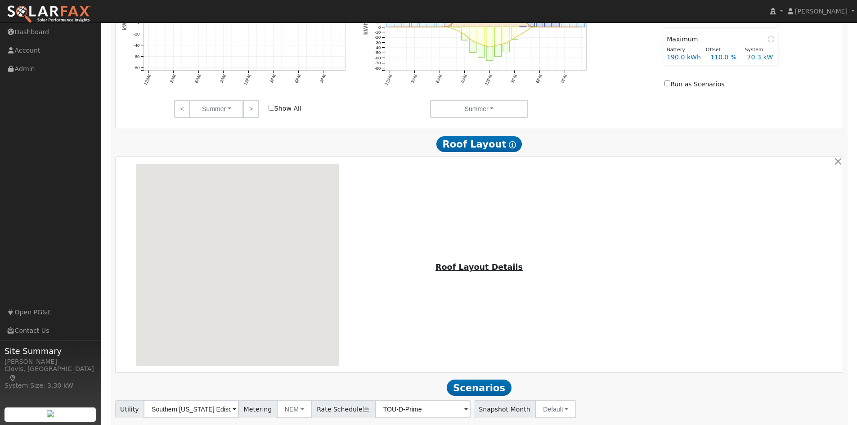
scroll to position [626, 0]
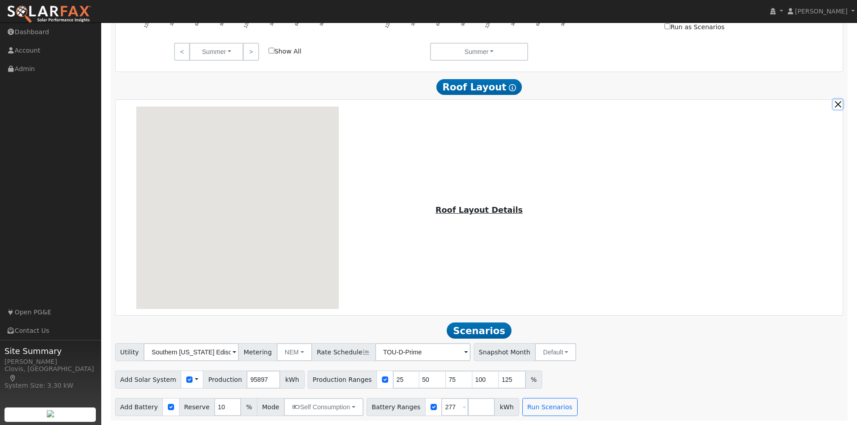
click at [837, 103] on button "button" at bounding box center [837, 103] width 9 height 9
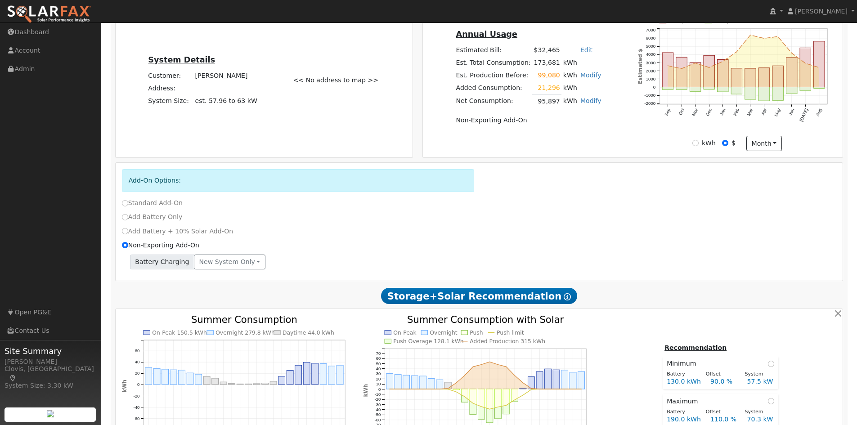
scroll to position [382, 0]
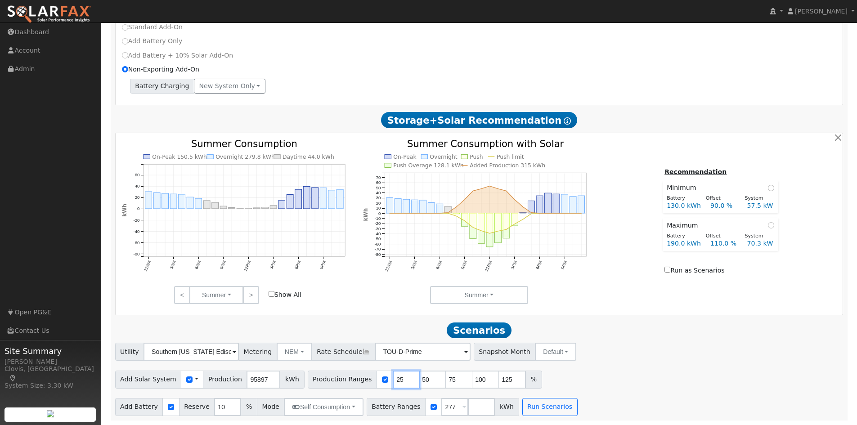
click at [393, 382] on input "25" at bounding box center [406, 380] width 27 height 18
type input "50"
type input "75"
type input "100"
type input "125"
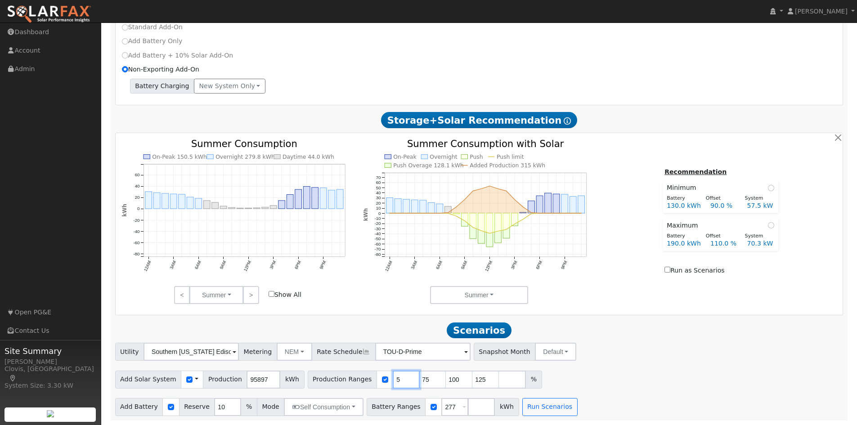
type input "75"
type input "100"
type input "125"
type input "100"
type input "125"
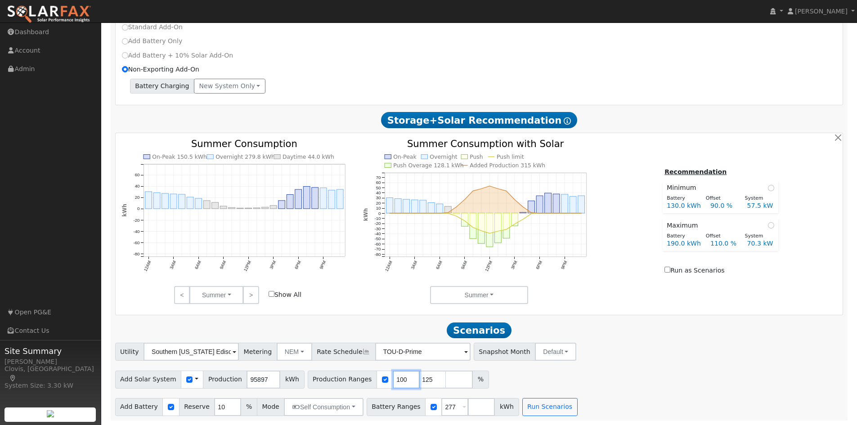
type input "100"
click at [419, 378] on input "125" at bounding box center [432, 380] width 27 height 18
type input "1"
click at [502, 374] on div "Add Solar System Use CSV Data Production 95897 kWh Production Ranges 100 %" at bounding box center [479, 378] width 732 height 21
drag, startPoint x: 261, startPoint y: 384, endPoint x: 249, endPoint y: 383, distance: 11.8
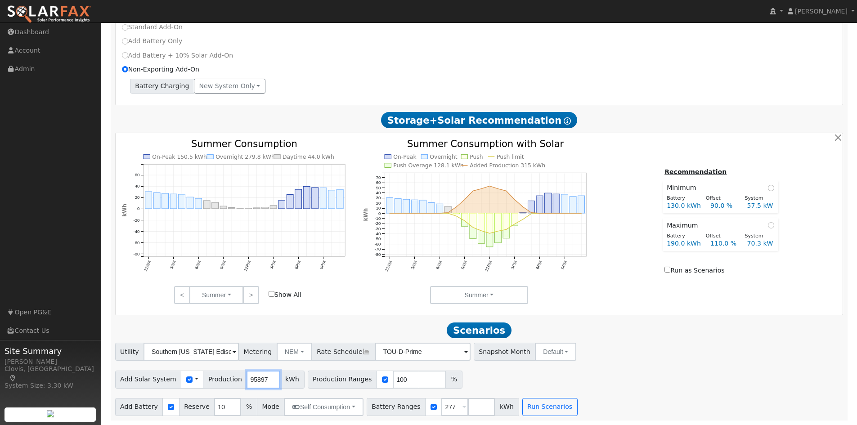
click at [249, 383] on input "95897" at bounding box center [264, 380] width 34 height 18
type input "95766"
click at [345, 315] on div "Scenario Report Powered by SolarFax ® Energy Consumption Overview Show Help Thi…" at bounding box center [480, 87] width 738 height 668
click at [550, 407] on button "Run Scenarios" at bounding box center [549, 407] width 55 height 18
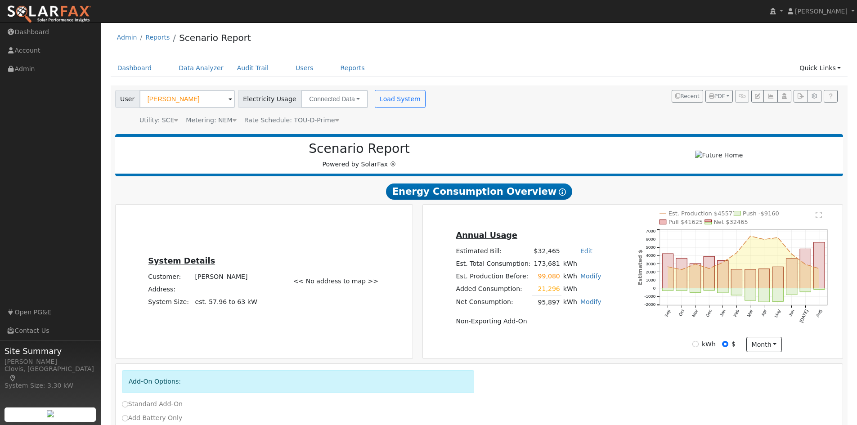
scroll to position [0, 0]
type input "63.8"
type input "$191,532"
type input "$387,800"
type input "$173,800"
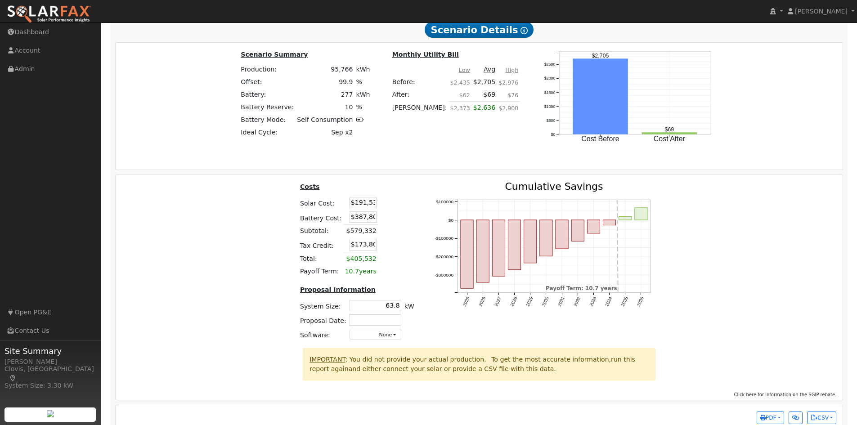
scroll to position [0, 1]
drag, startPoint x: 348, startPoint y: 220, endPoint x: 447, endPoint y: 221, distance: 98.6
click at [447, 221] on div "Costs Solar Cost: $191,532 Battery Cost: $387,800 Subtotal: $579,332 Tax Credit…" at bounding box center [479, 265] width 734 height 166
type input "$356,000"
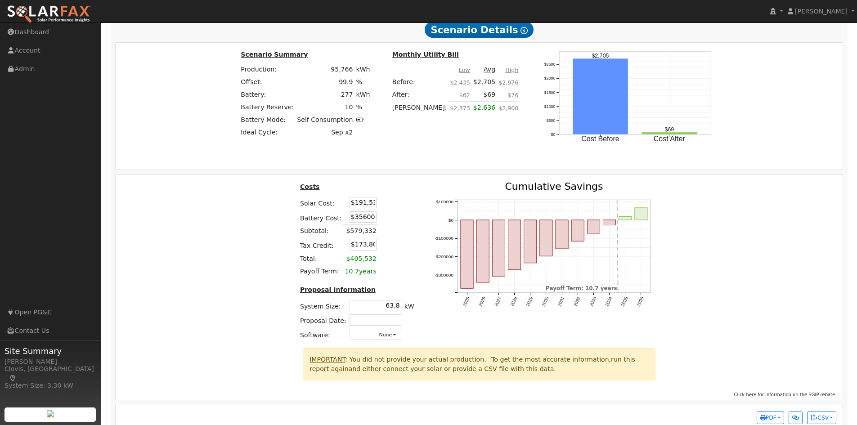
type input "$164,260"
click at [238, 279] on div "Costs Solar Cost: $191,532 Battery Cost: $356,000 Subtotal: $579,332 Tax Credit…" at bounding box center [479, 265] width 734 height 166
drag, startPoint x: 346, startPoint y: 208, endPoint x: 470, endPoint y: 211, distance: 124.2
click at [470, 211] on div "Costs Solar Cost: $191,532 Battery Cost: $356,000 Subtotal: $547,532 Tax Credit…" at bounding box center [479, 265] width 734 height 166
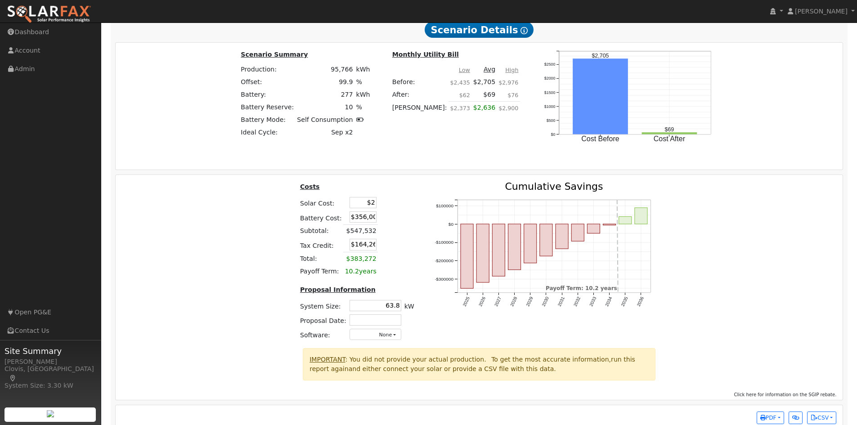
scroll to position [0, 0]
type input "$268,535"
type input "$187,361"
click at [165, 268] on div "Costs Solar Cost: $268,535 Battery Cost: $356,000 Subtotal: $624,535 Tax Credit…" at bounding box center [479, 265] width 734 height 166
click at [247, 270] on div "Costs Solar Cost: $268,535 Battery Cost: $356,000 Subtotal: $624,535 Tax Credit…" at bounding box center [479, 265] width 734 height 166
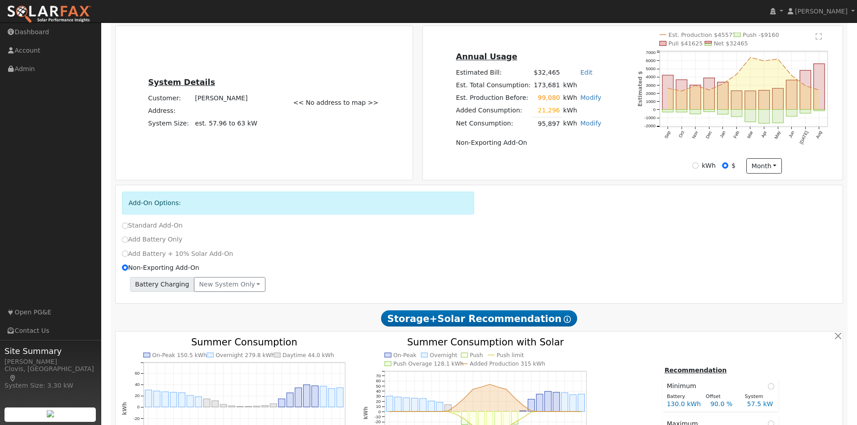
scroll to position [92, 0]
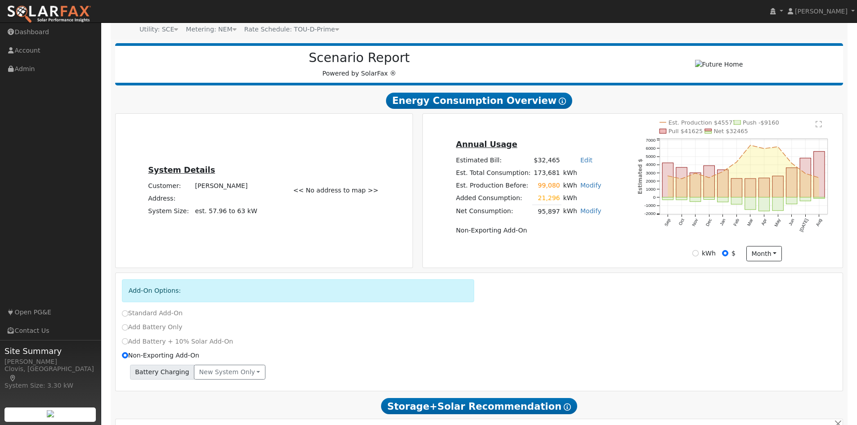
click at [590, 189] on link "Modify" at bounding box center [590, 185] width 21 height 7
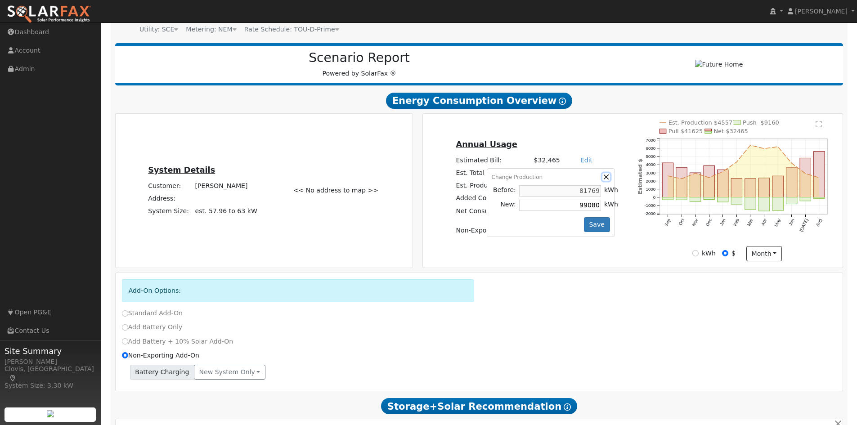
click at [603, 181] on button "button" at bounding box center [607, 177] width 8 height 8
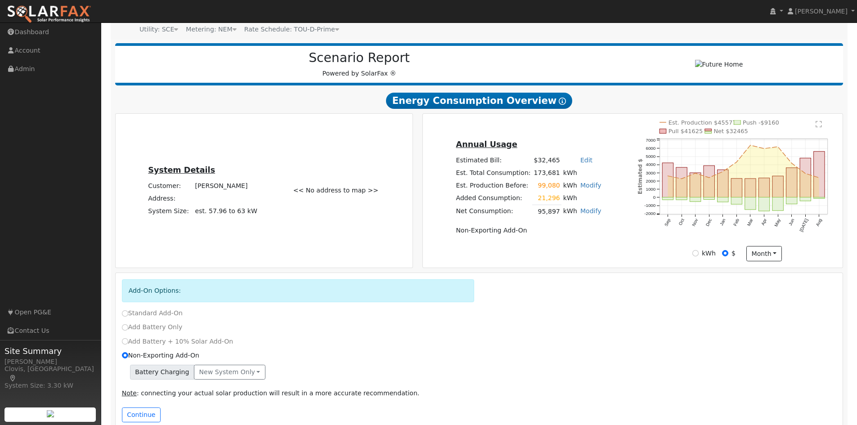
click at [580, 189] on link "Modify" at bounding box center [590, 185] width 21 height 7
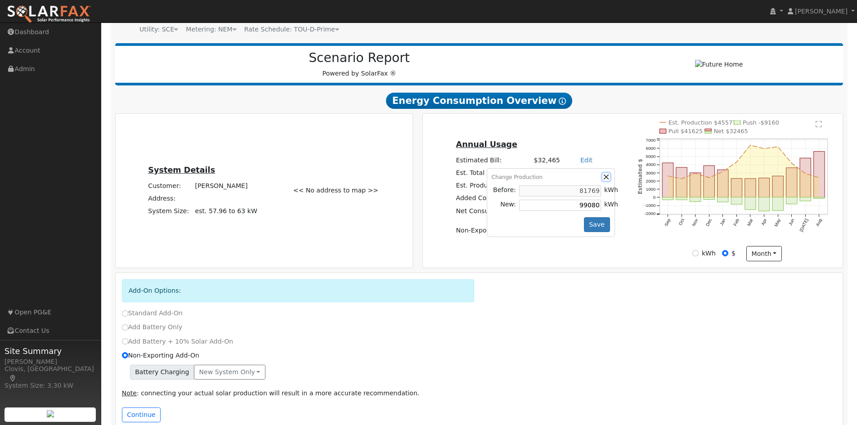
click at [603, 178] on button "button" at bounding box center [607, 177] width 8 height 8
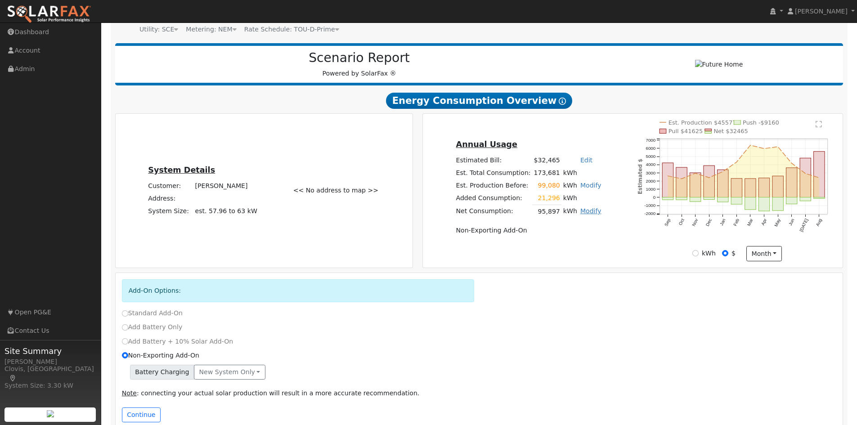
click at [584, 215] on link "Modify" at bounding box center [590, 210] width 21 height 7
click at [557, 233] on link "Edit Consumption" at bounding box center [537, 226] width 109 height 13
type input "95897"
click at [525, 258] on div "Add Consumption Current: 74600 kWh Add: + 21296.44 kWh New Total: = 95897 kWh S…" at bounding box center [551, 236] width 128 height 84
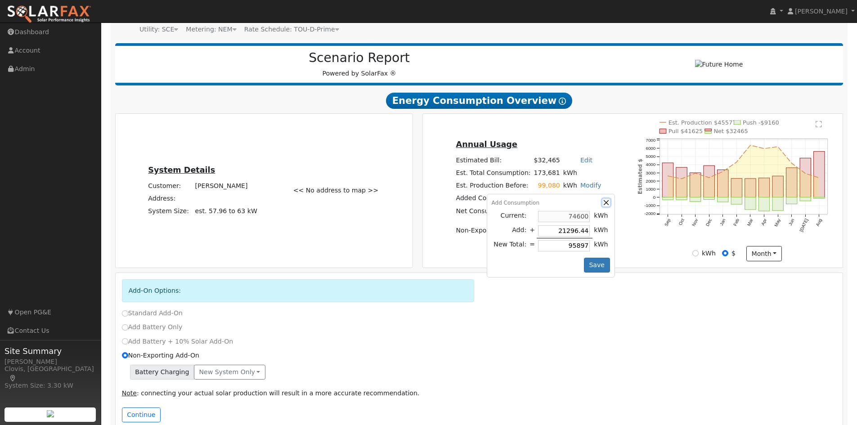
click at [603, 202] on button "button" at bounding box center [607, 203] width 8 height 8
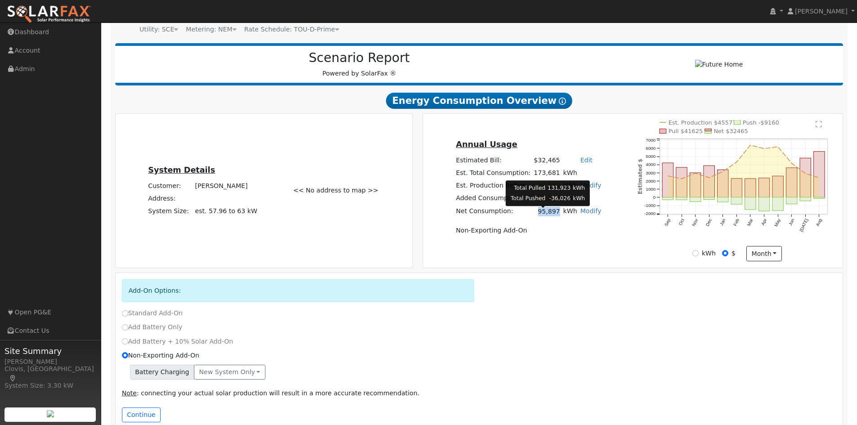
drag, startPoint x: 536, startPoint y: 216, endPoint x: 553, endPoint y: 219, distance: 17.0
click at [553, 218] on td "95,897" at bounding box center [546, 211] width 29 height 13
click at [548, 230] on td "Non-Exporting Add-On" at bounding box center [528, 230] width 148 height 13
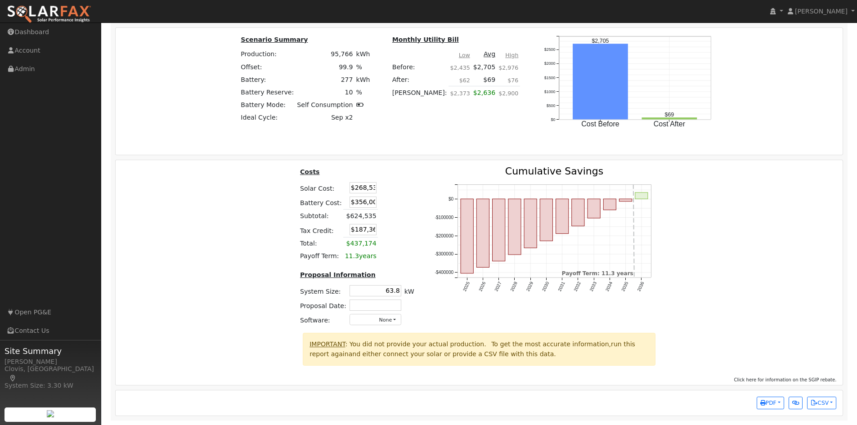
scroll to position [1098, 0]
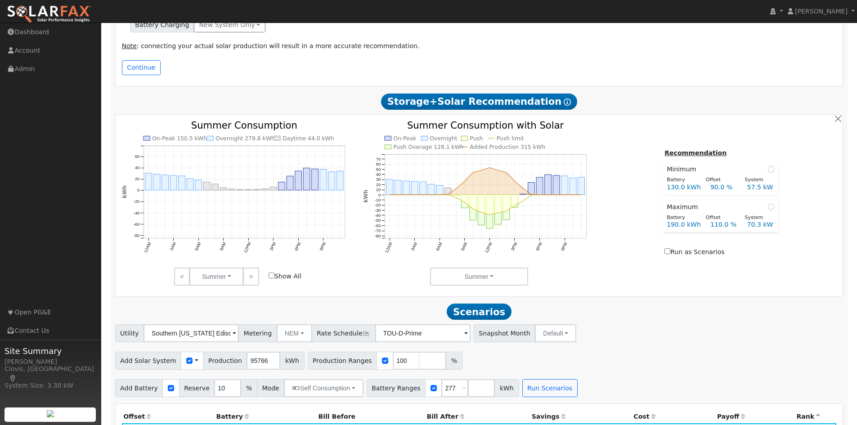
drag, startPoint x: 685, startPoint y: 327, endPoint x: 697, endPoint y: 213, distance: 114.4
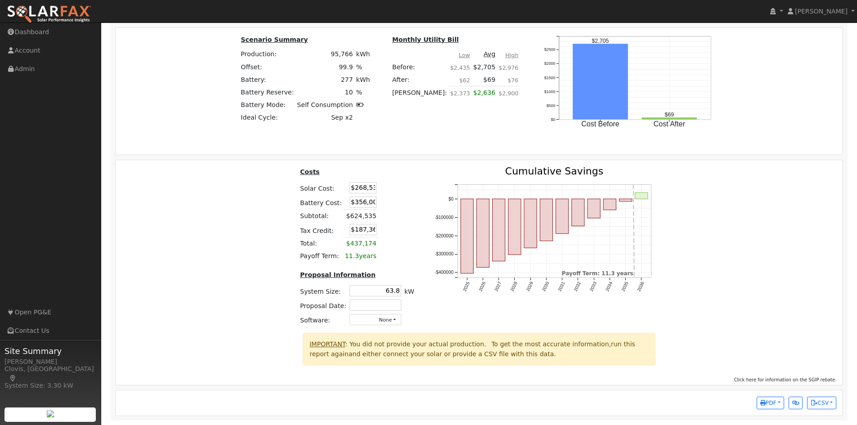
drag, startPoint x: 587, startPoint y: 163, endPoint x: 600, endPoint y: 287, distance: 124.9
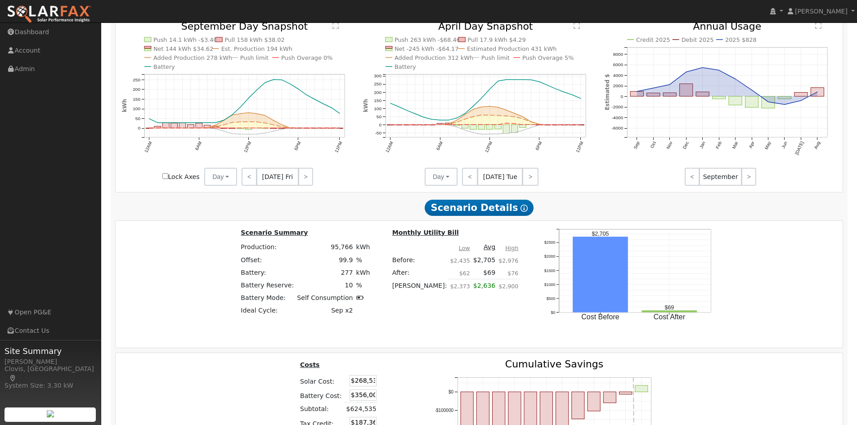
scroll to position [0, 0]
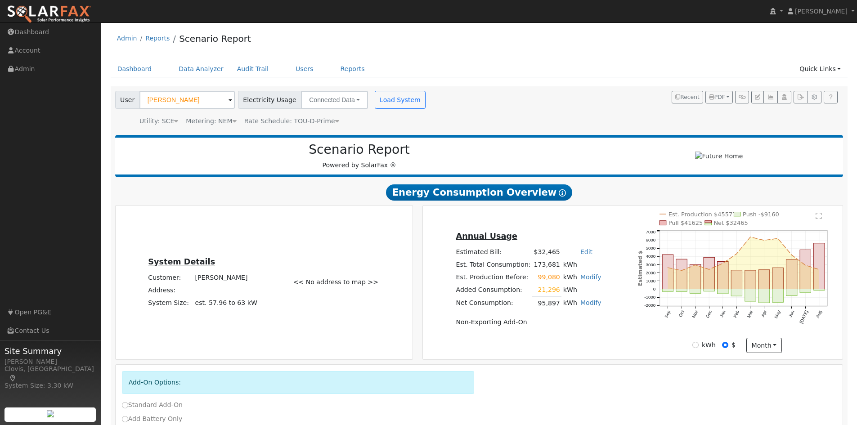
drag, startPoint x: 650, startPoint y: 354, endPoint x: 645, endPoint y: 150, distance: 203.5
click at [605, 126] on div "User Mark Perry Account Default Account Default Account Primary Account Electri…" at bounding box center [477, 107] width 729 height 38
click at [474, 112] on div "User Mark Perry Account Default Account Default Account Primary Account Electri…" at bounding box center [477, 107] width 729 height 38
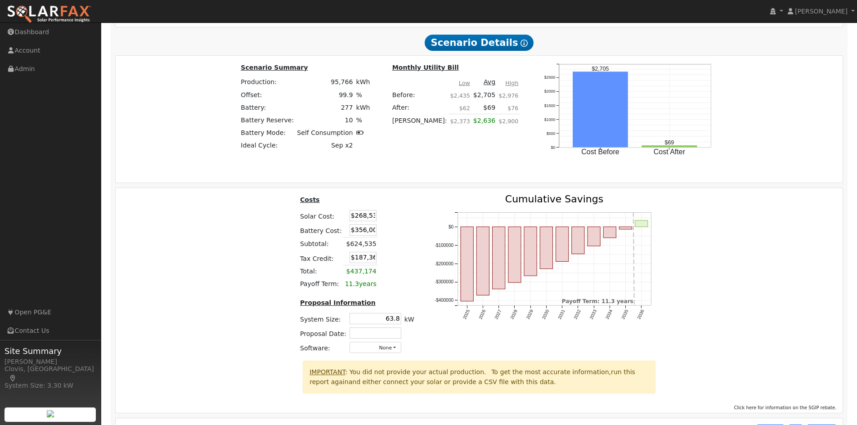
scroll to position [1098, 0]
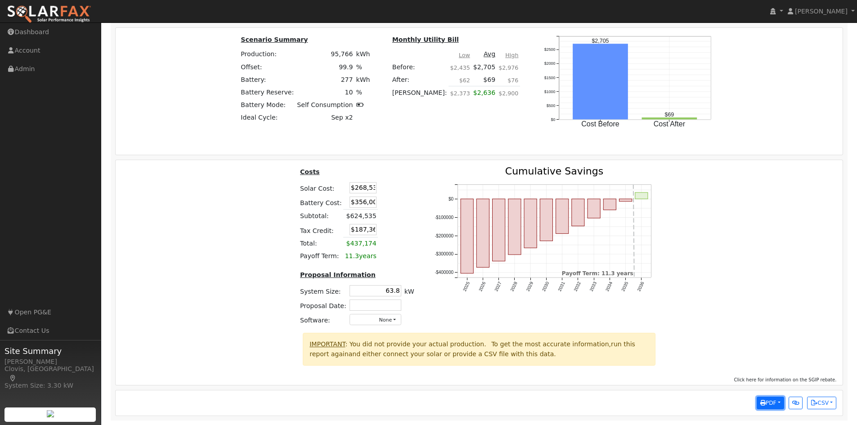
click at [777, 401] on button "PDF" at bounding box center [770, 403] width 27 height 13
click at [766, 328] on link "Download PDF" at bounding box center [747, 326] width 74 height 13
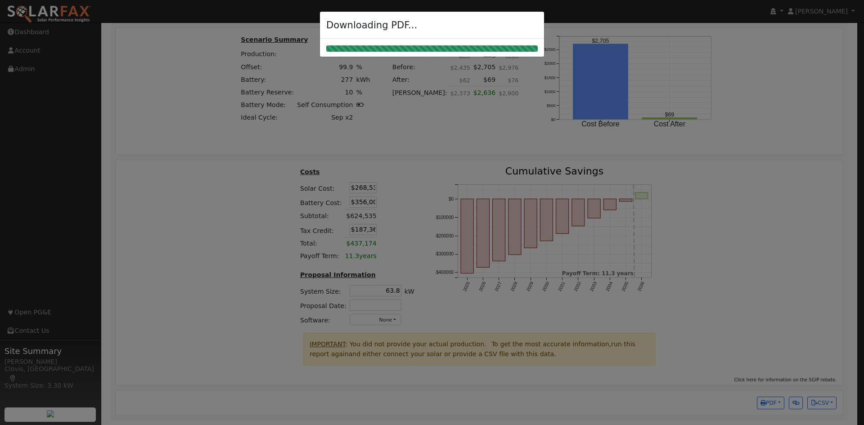
click at [713, 208] on div at bounding box center [432, 212] width 864 height 425
click at [718, 198] on div at bounding box center [432, 212] width 864 height 425
click at [613, 175] on div at bounding box center [432, 212] width 864 height 425
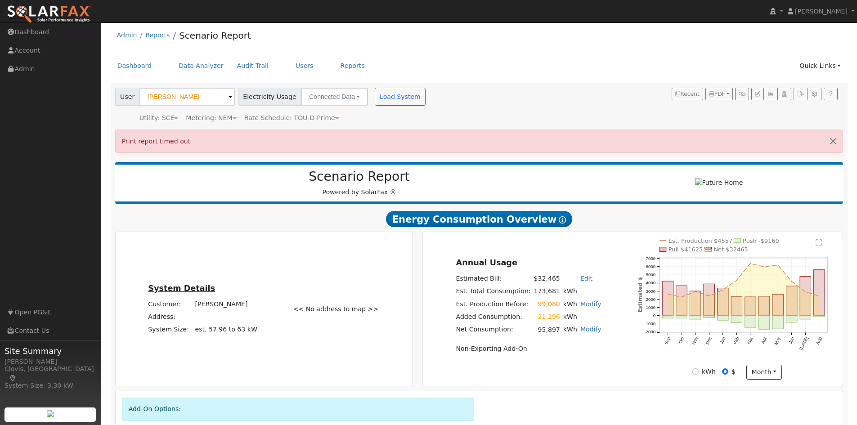
scroll to position [0, 0]
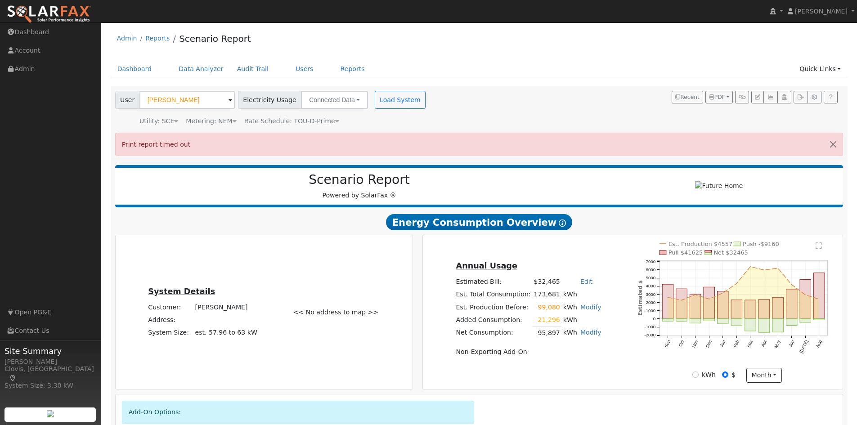
click at [666, 122] on div "User Mark Perry Account Default Account Default Account Primary Account Electri…" at bounding box center [477, 107] width 729 height 38
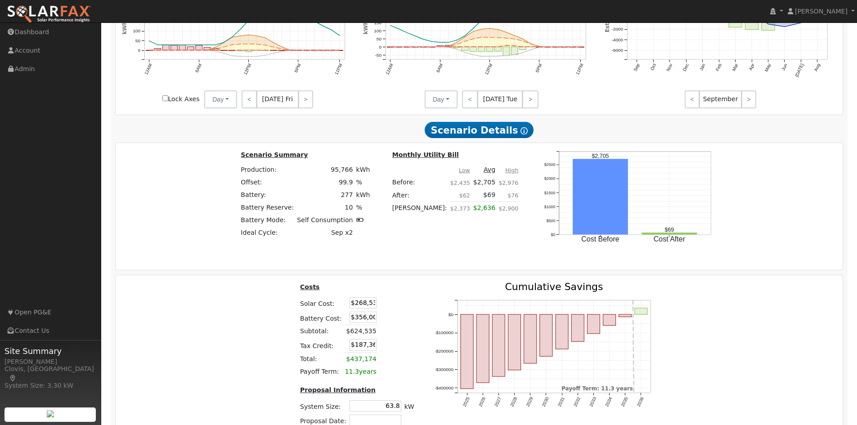
scroll to position [1128, 0]
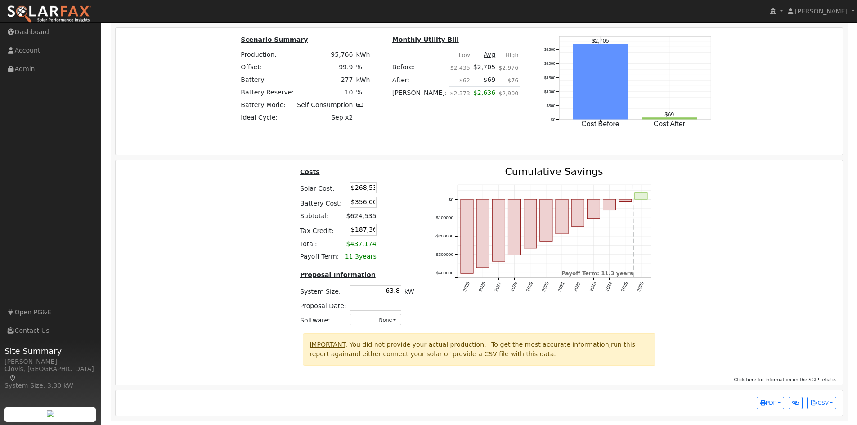
drag, startPoint x: 625, startPoint y: 81, endPoint x: 620, endPoint y: 208, distance: 127.5
drag, startPoint x: 371, startPoint y: 287, endPoint x: 453, endPoint y: 301, distance: 83.1
click at [453, 301] on div "Costs Solar Cost: $268,535 Battery Cost: $356,000 Subtotal: $624,535 Tax Credit…" at bounding box center [479, 250] width 734 height 166
type input "57.6"
click at [694, 306] on div "Costs Solar Cost: $268,535 Battery Cost: $356,000 Subtotal: $624,535 Tax Credit…" at bounding box center [479, 250] width 734 height 166
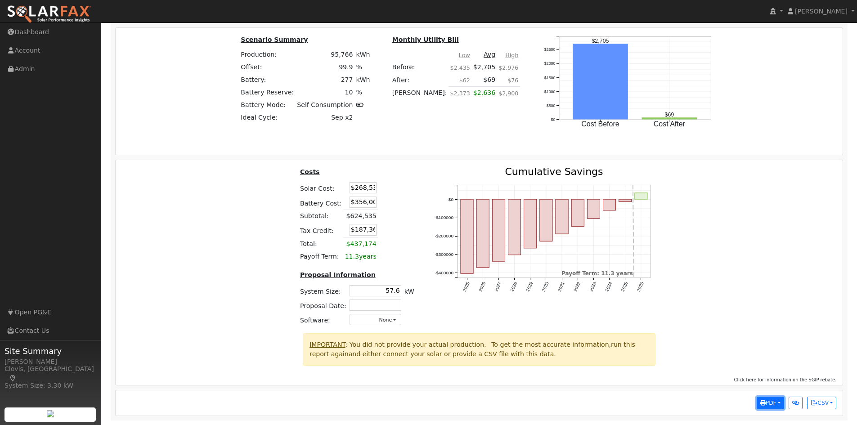
click at [780, 407] on button "PDF" at bounding box center [770, 403] width 27 height 13
click at [764, 283] on link "Selected Scenario" at bounding box center [747, 281] width 74 height 13
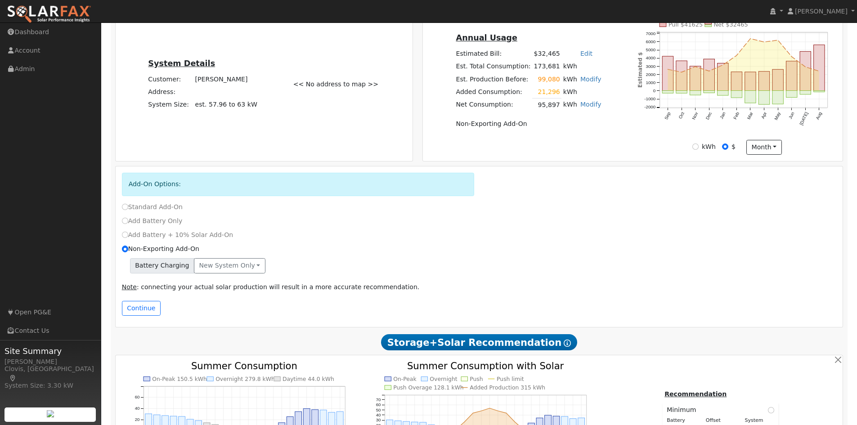
scroll to position [318, 0]
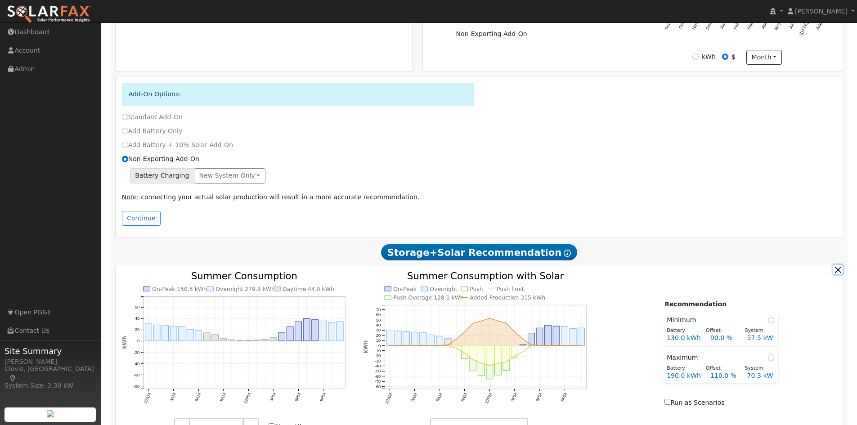
click at [838, 274] on button "button" at bounding box center [837, 269] width 9 height 9
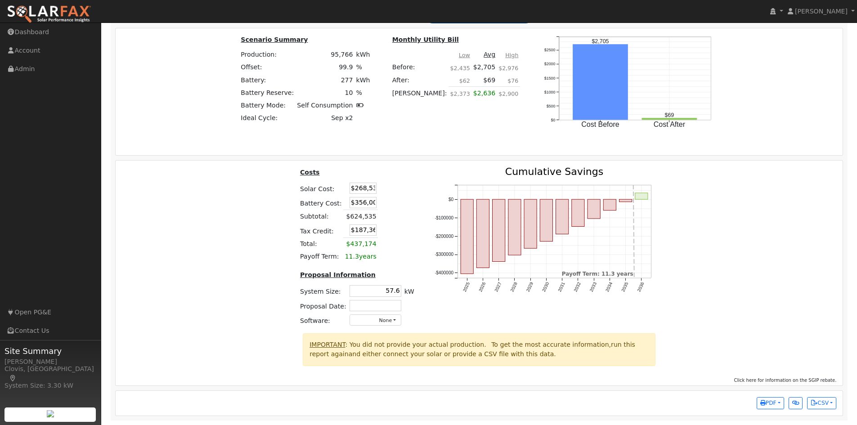
scroll to position [918, 0]
click at [774, 404] on span "PDF" at bounding box center [768, 403] width 16 height 6
click at [745, 281] on link "Selected Scenario" at bounding box center [747, 282] width 74 height 13
click at [767, 211] on div "Costs Solar Cost: $268,535 Battery Cost: $356,000 Subtotal: $624,535 Tax Credit…" at bounding box center [479, 250] width 734 height 166
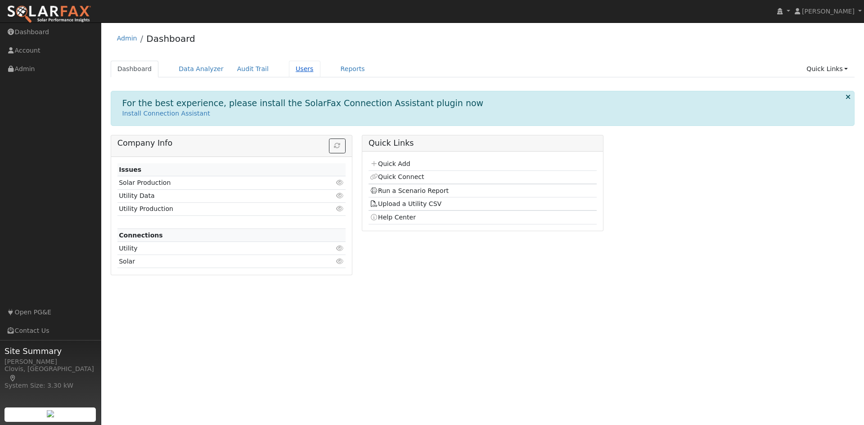
click at [289, 73] on link "Users" at bounding box center [304, 69] width 31 height 17
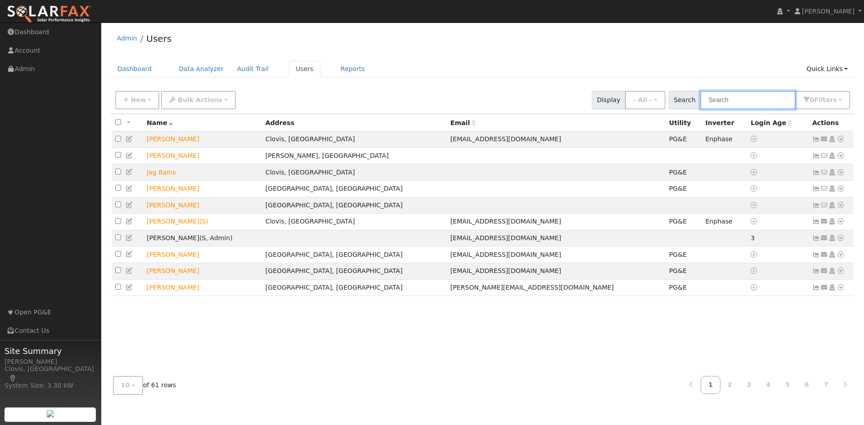
click at [724, 106] on input "text" at bounding box center [747, 100] width 95 height 18
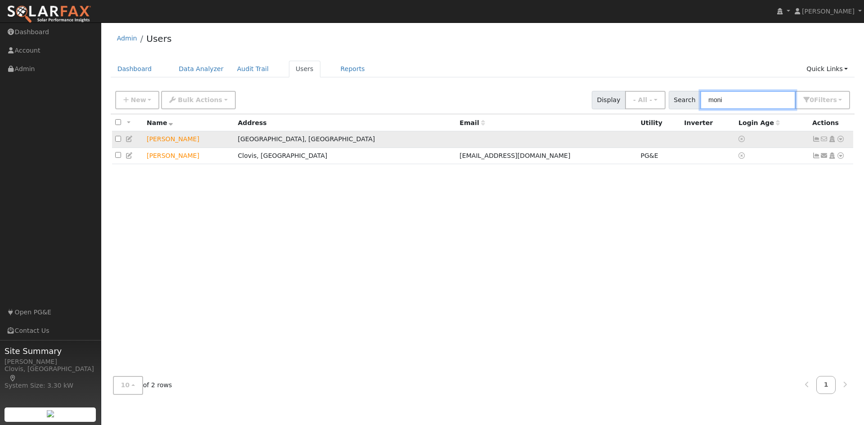
type input "moni"
click at [841, 141] on icon at bounding box center [841, 139] width 8 height 6
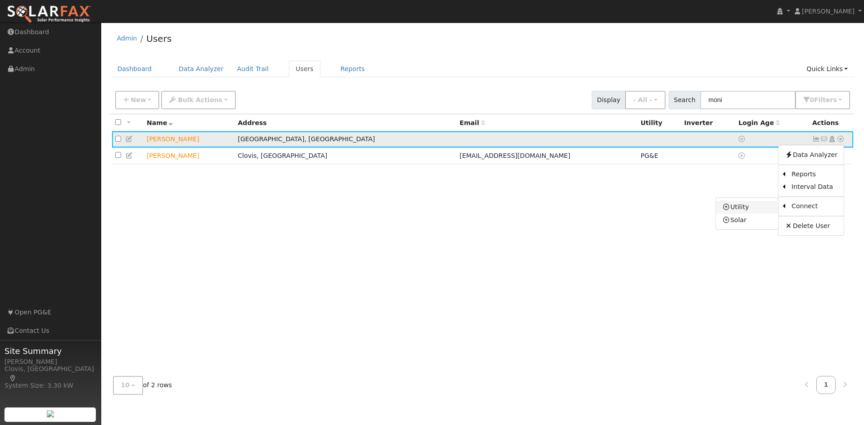
click at [747, 205] on link "Utility" at bounding box center [747, 207] width 63 height 13
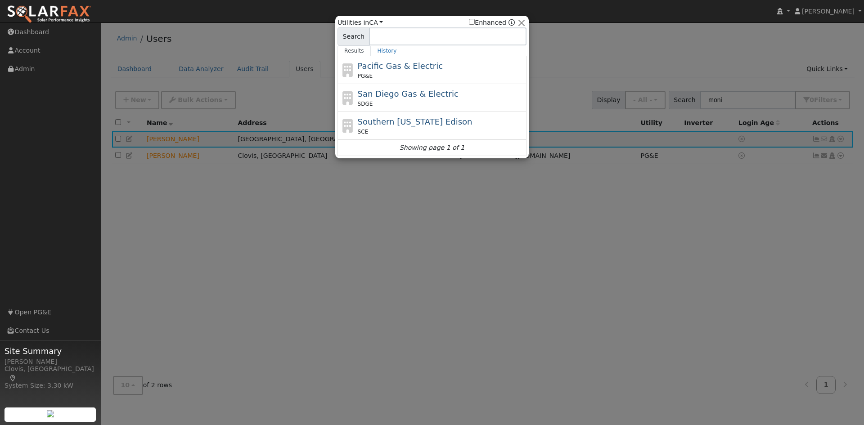
click at [463, 77] on div "PG&E" at bounding box center [441, 76] width 167 height 8
